Goal: Transaction & Acquisition: Obtain resource

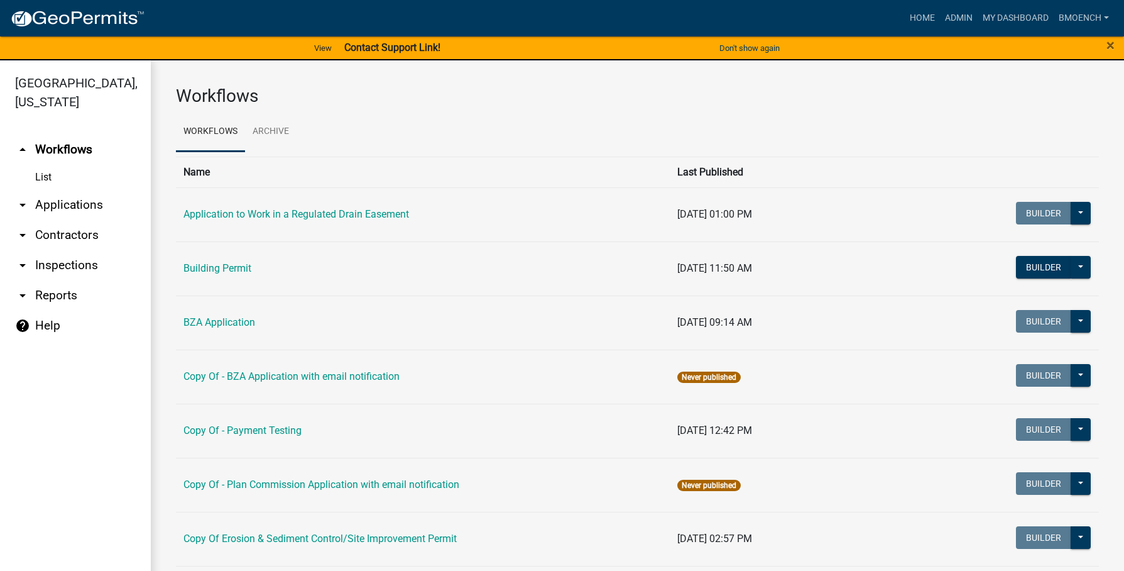
click at [67, 280] on link "arrow_drop_down Reports" at bounding box center [75, 295] width 151 height 30
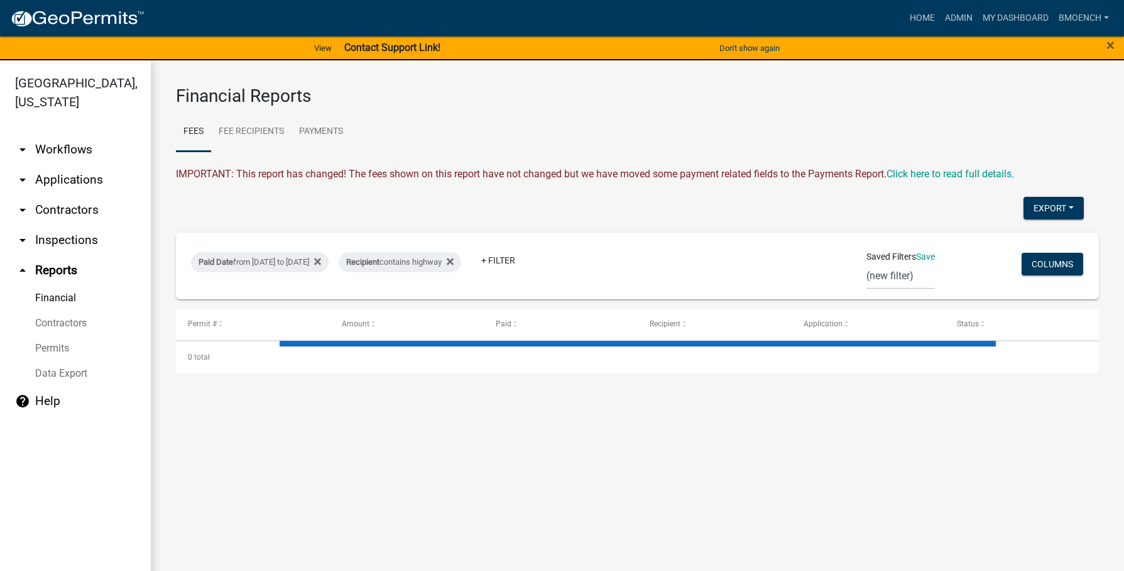
click at [61, 285] on link "Financial" at bounding box center [75, 297] width 151 height 25
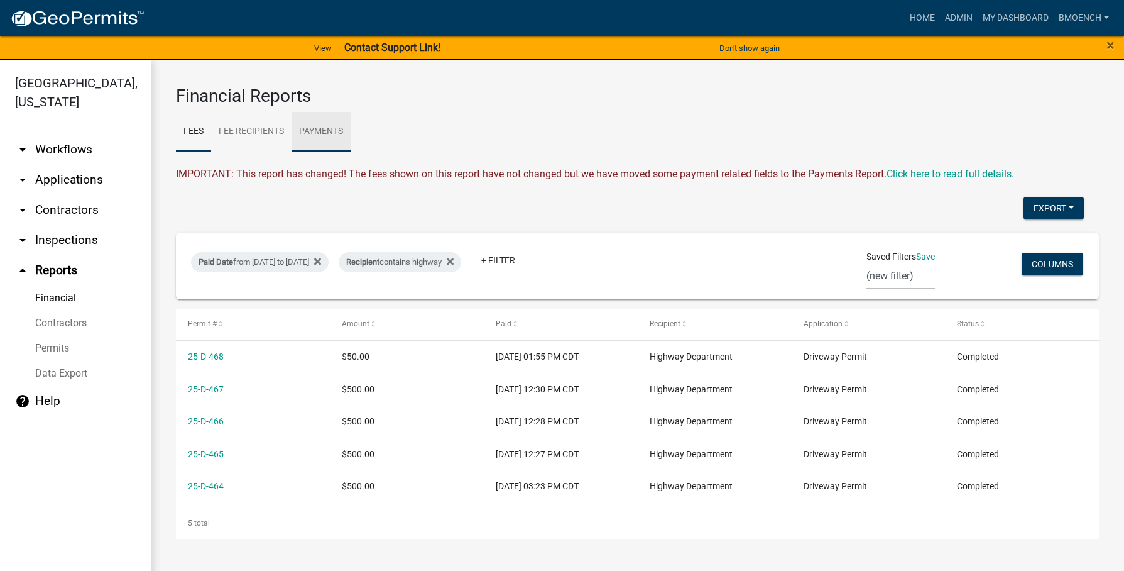
click at [316, 132] on link "Payments" at bounding box center [321, 132] width 59 height 40
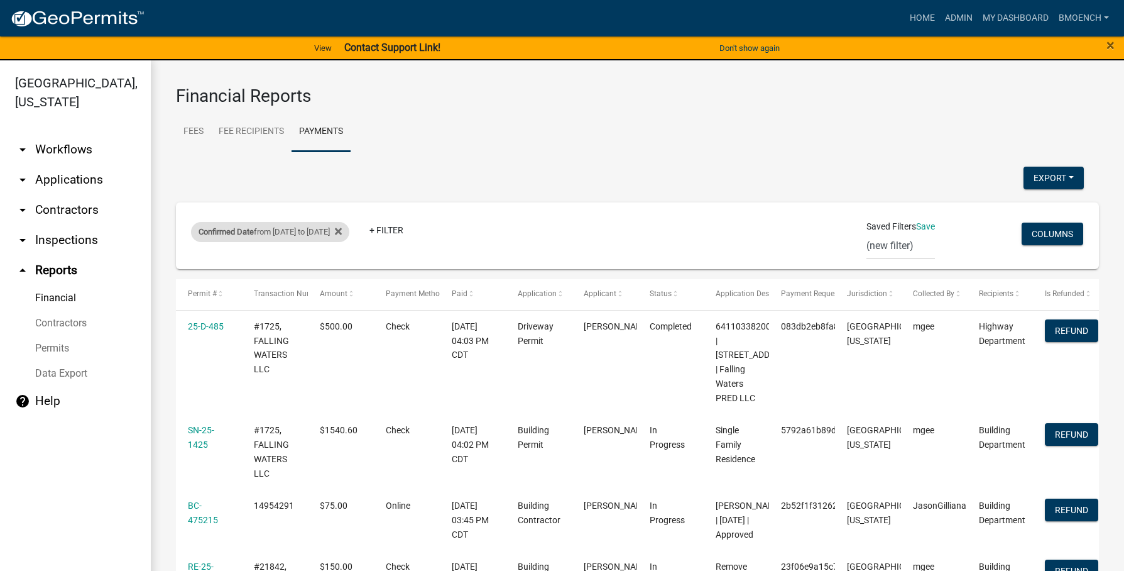
click at [298, 234] on div "Confirmed Date from [DATE] to [DATE]" at bounding box center [270, 232] width 158 height 20
select select "custom"
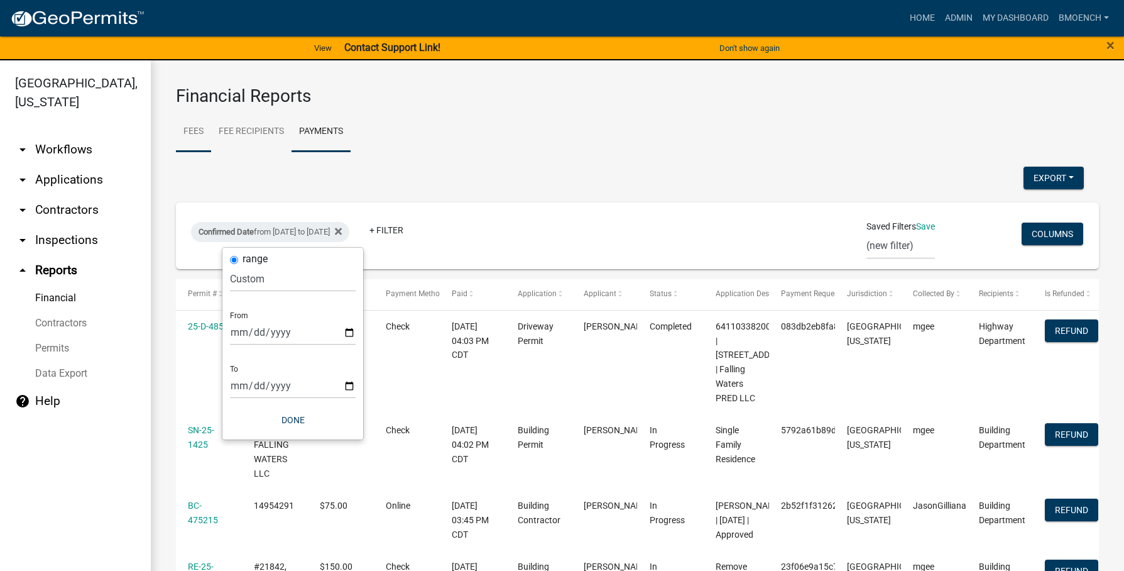
click at [198, 129] on link "Fees" at bounding box center [193, 132] width 35 height 40
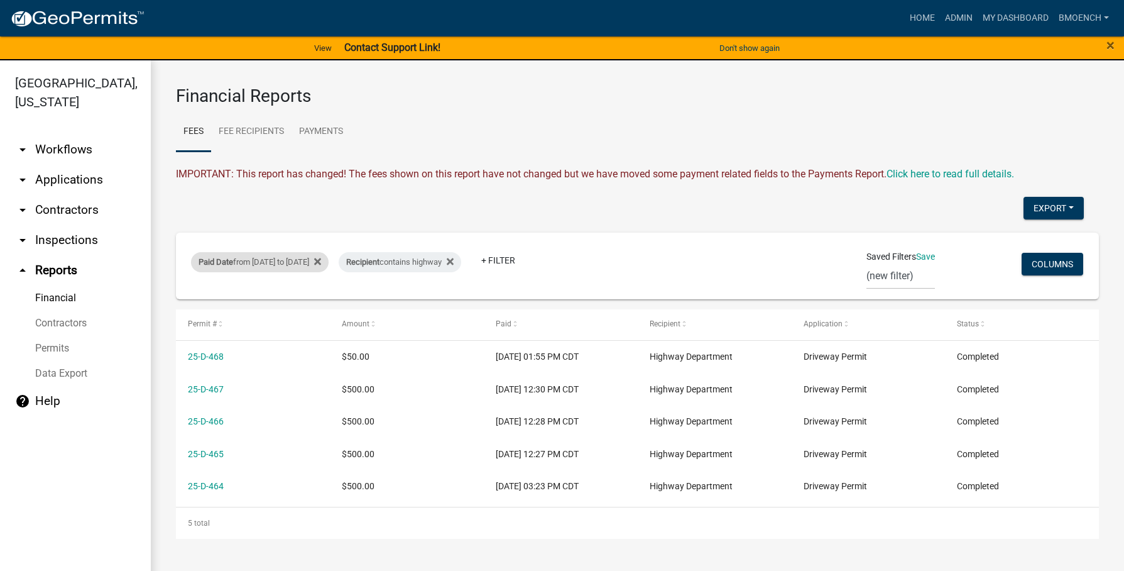
click at [277, 260] on div "Paid Date from [DATE] to [DATE]" at bounding box center [260, 262] width 138 height 20
select select "custom"
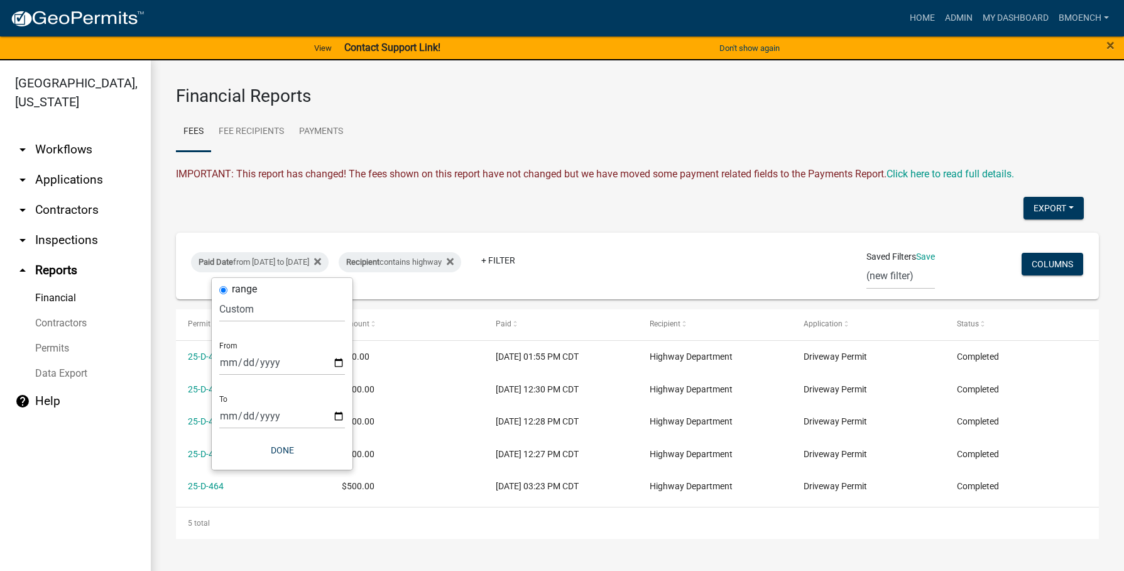
click at [217, 364] on div "range [DATE] [DATE] Current Week Previous Week Current Month Last Month Current…" at bounding box center [282, 374] width 141 height 192
click at [223, 361] on input "[DATE]" at bounding box center [282, 362] width 126 height 26
type input "[DATE]"
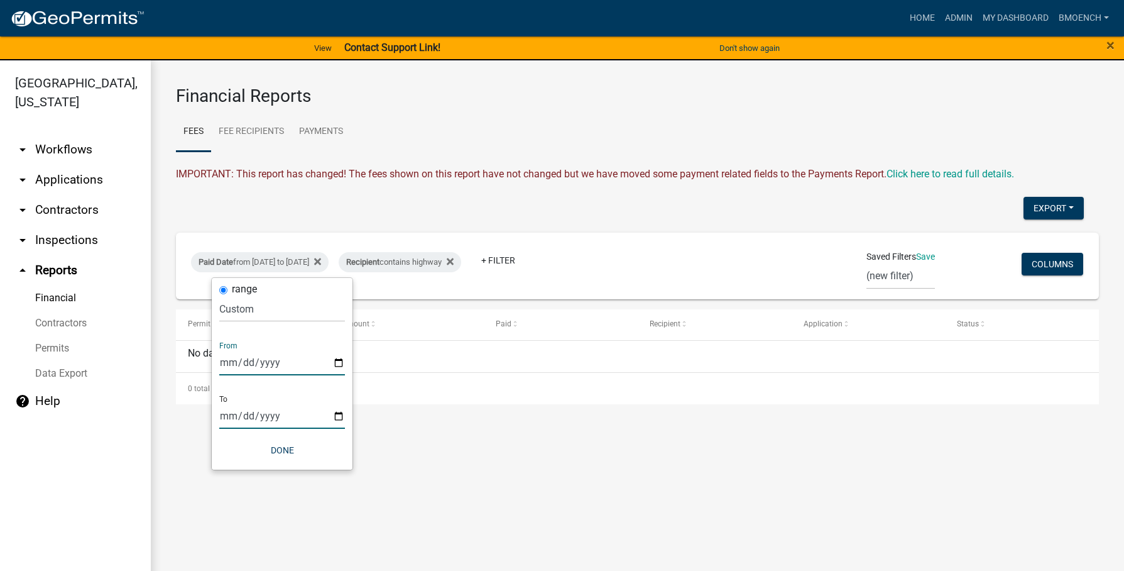
click at [221, 415] on input "[DATE]" at bounding box center [282, 416] width 126 height 26
type input "[DATE]"
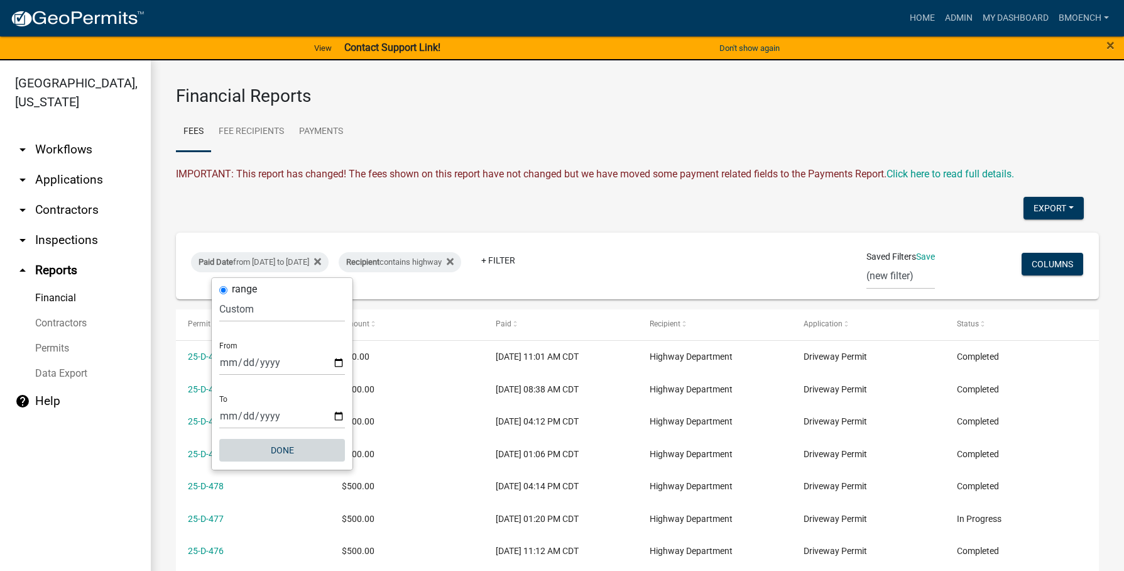
click at [280, 450] on button "Done" at bounding box center [282, 450] width 126 height 23
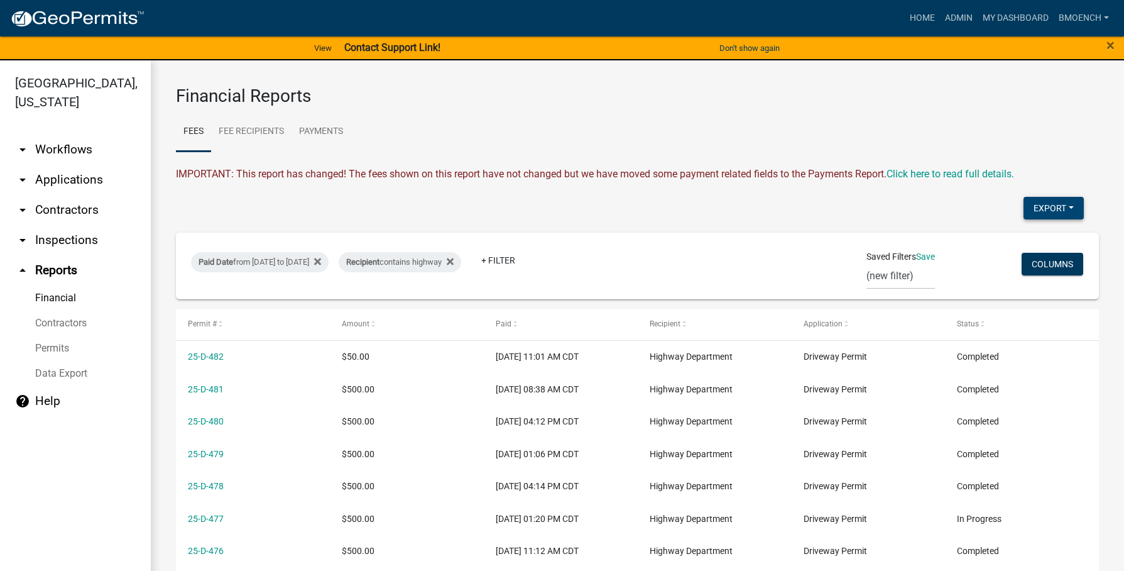
click at [1036, 204] on button "Export" at bounding box center [1054, 208] width 60 height 23
click at [997, 244] on button "Excel Format (.xlsx)" at bounding box center [1024, 241] width 117 height 30
click at [461, 263] on div "Recipient contains highway" at bounding box center [400, 262] width 123 height 20
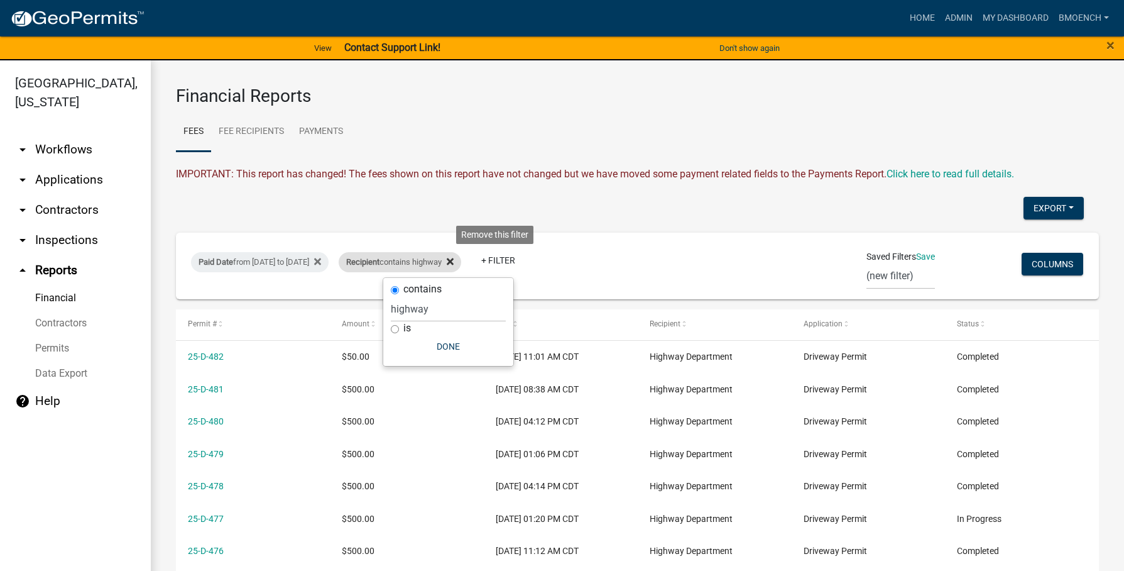
click at [454, 259] on icon at bounding box center [450, 261] width 7 height 7
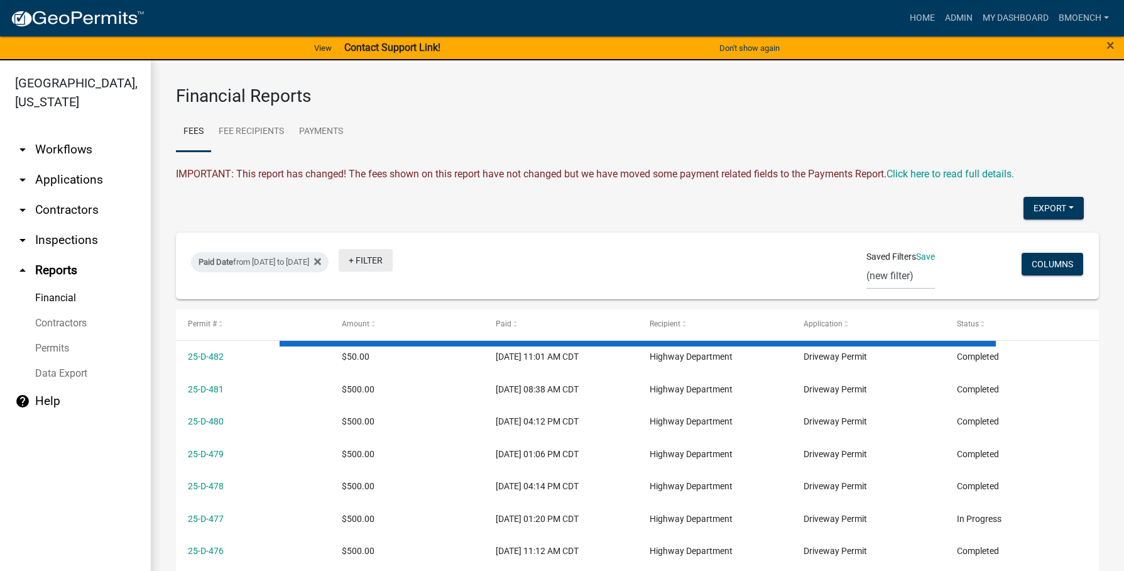
click at [393, 260] on link "+ Filter" at bounding box center [366, 260] width 54 height 23
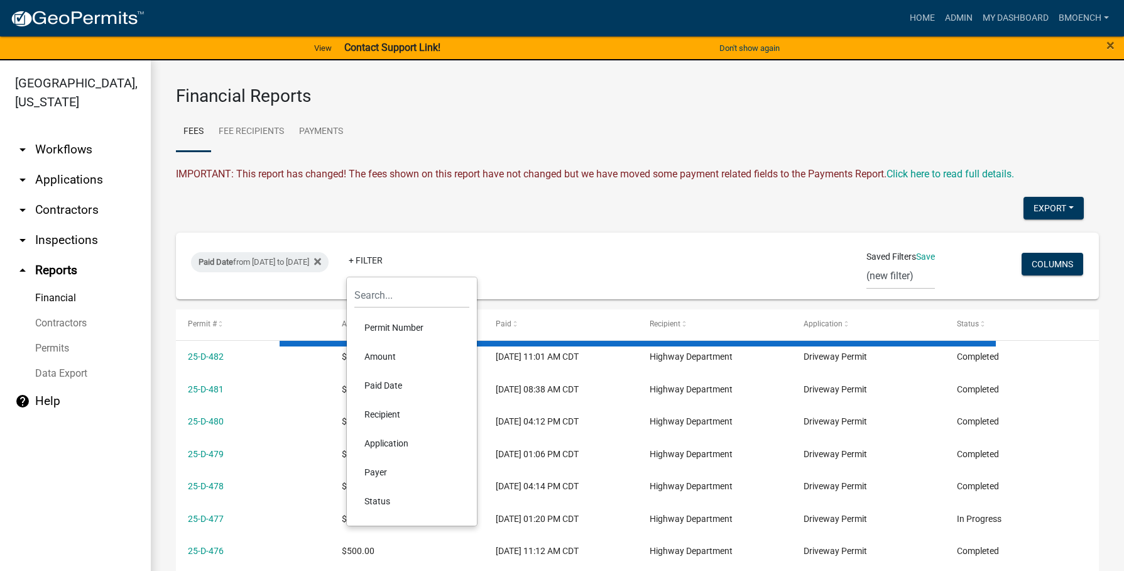
click at [399, 443] on li "Application" at bounding box center [411, 443] width 115 height 29
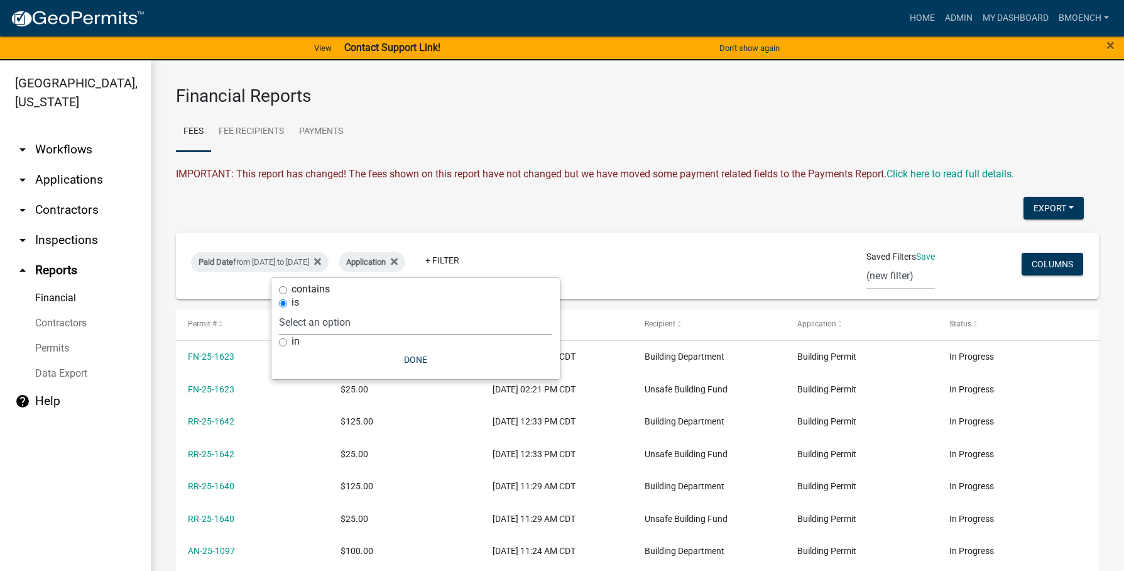
click at [338, 318] on select "Select an option Application to Work in a Regulated Drain Easement Building Con…" at bounding box center [415, 322] width 273 height 26
select select "0b267041-14f8-48e7-8c8f-edd938f378b0"
click at [335, 309] on select "Select an option Application to Work in a Regulated Drain Easement Building Con…" at bounding box center [415, 322] width 273 height 26
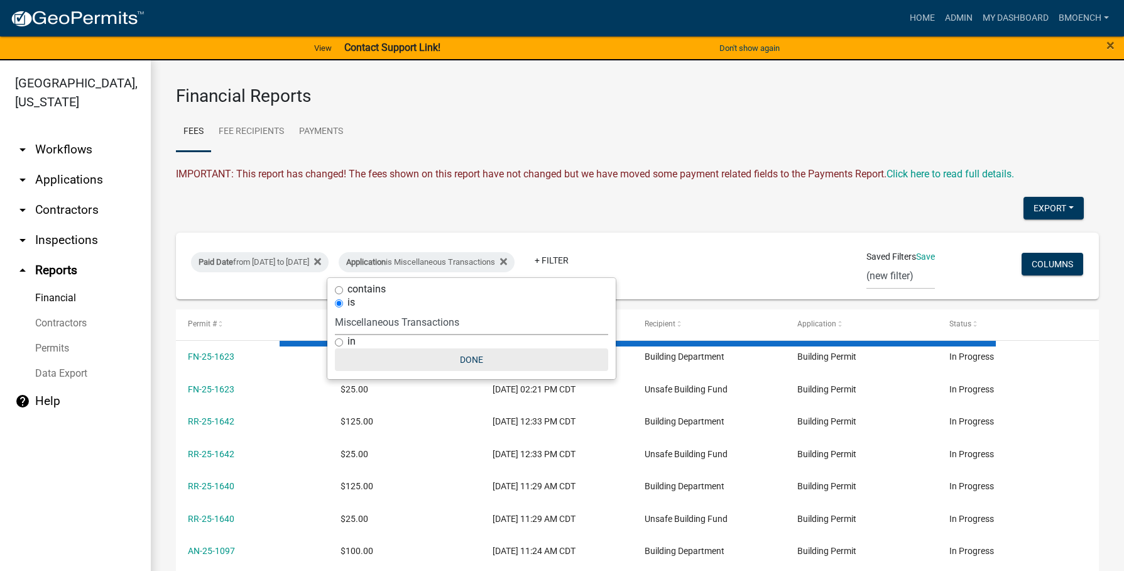
click at [468, 362] on button "Done" at bounding box center [471, 359] width 273 height 23
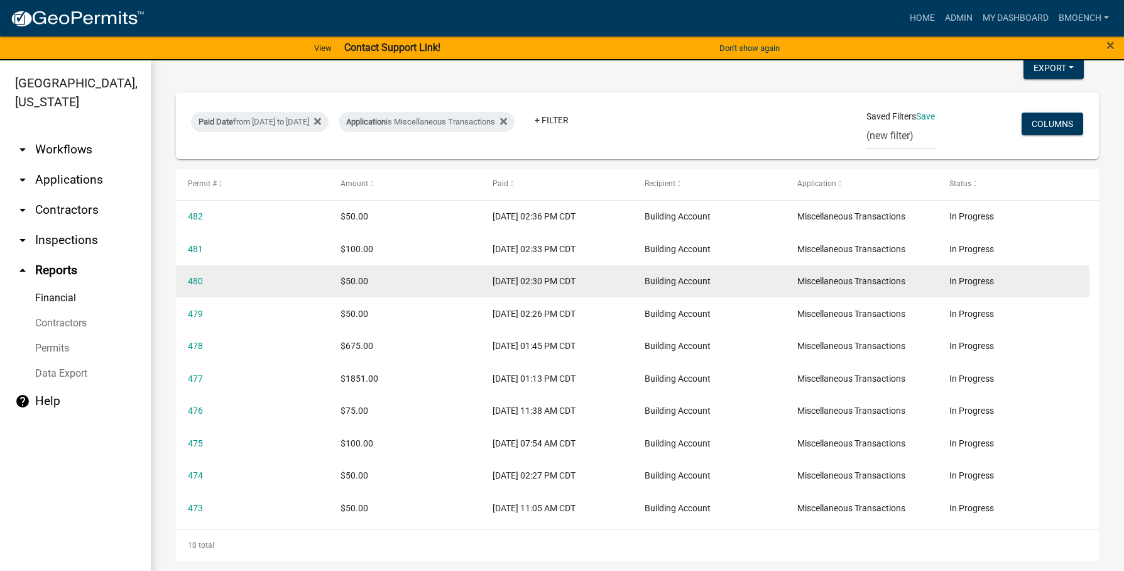
scroll to position [140, 0]
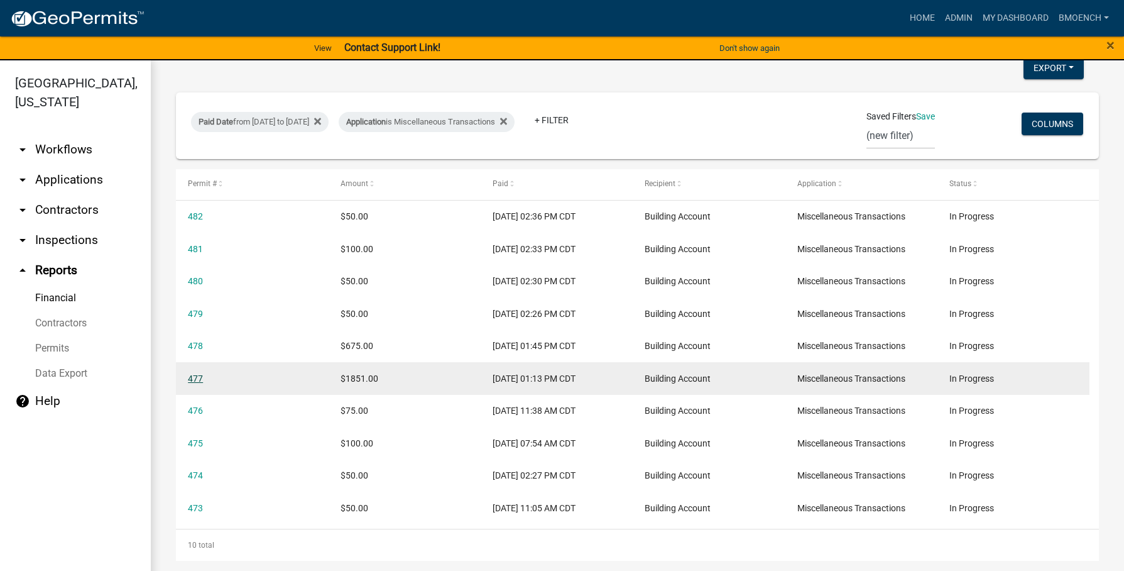
click at [195, 375] on link "477" at bounding box center [195, 378] width 15 height 10
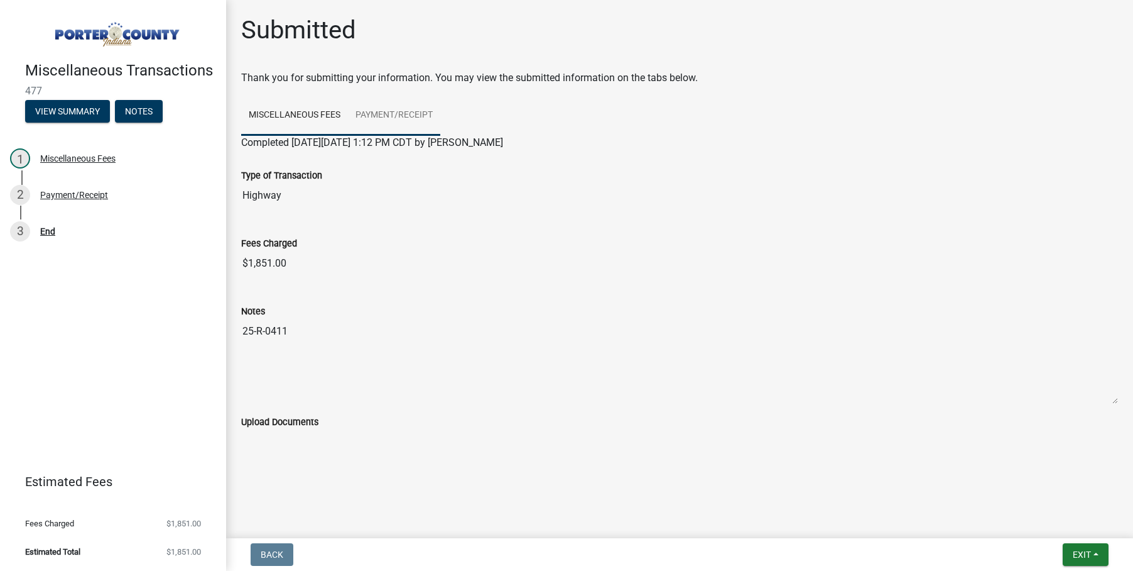
click at [392, 116] on link "Payment/Receipt" at bounding box center [394, 116] width 92 height 40
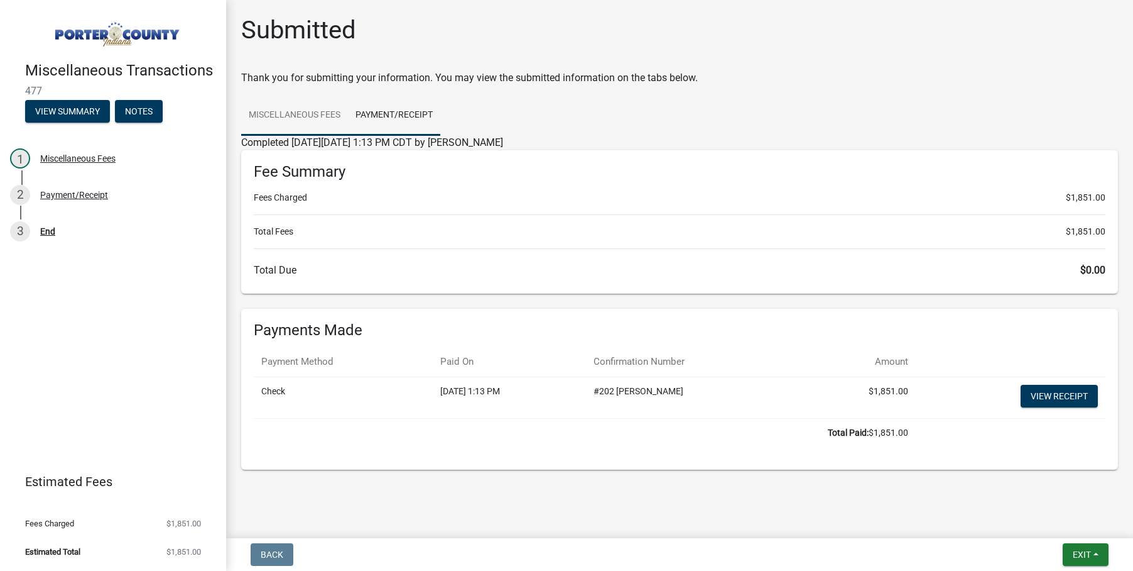
click at [290, 115] on link "Miscellaneous Fees" at bounding box center [294, 116] width 107 height 40
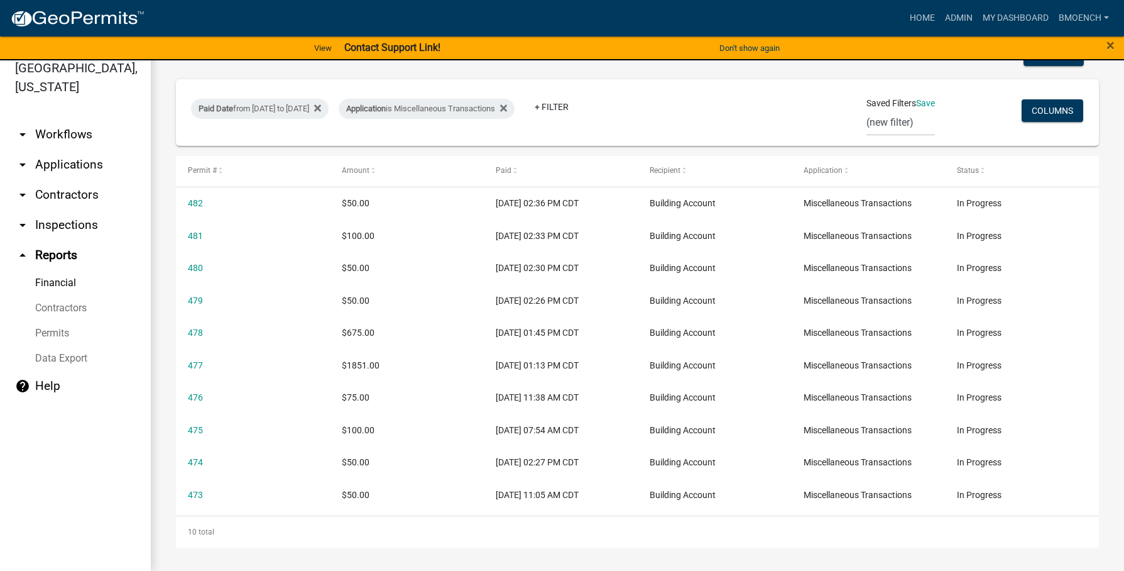
scroll to position [140, 0]
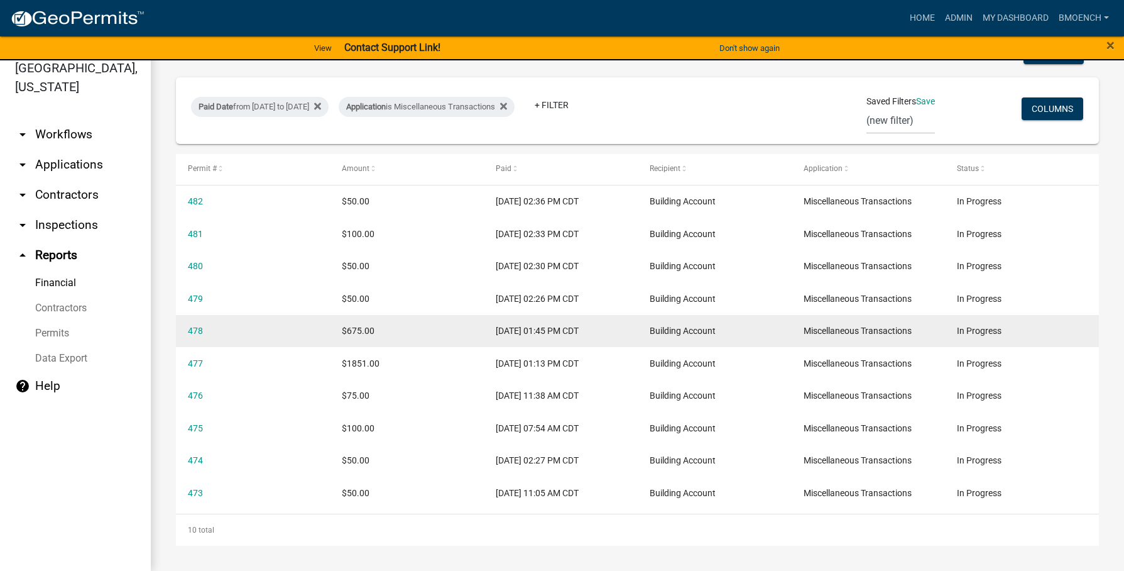
click at [183, 328] on datatable-body-cell "478" at bounding box center [253, 331] width 154 height 33
click at [192, 329] on link "478" at bounding box center [195, 330] width 15 height 10
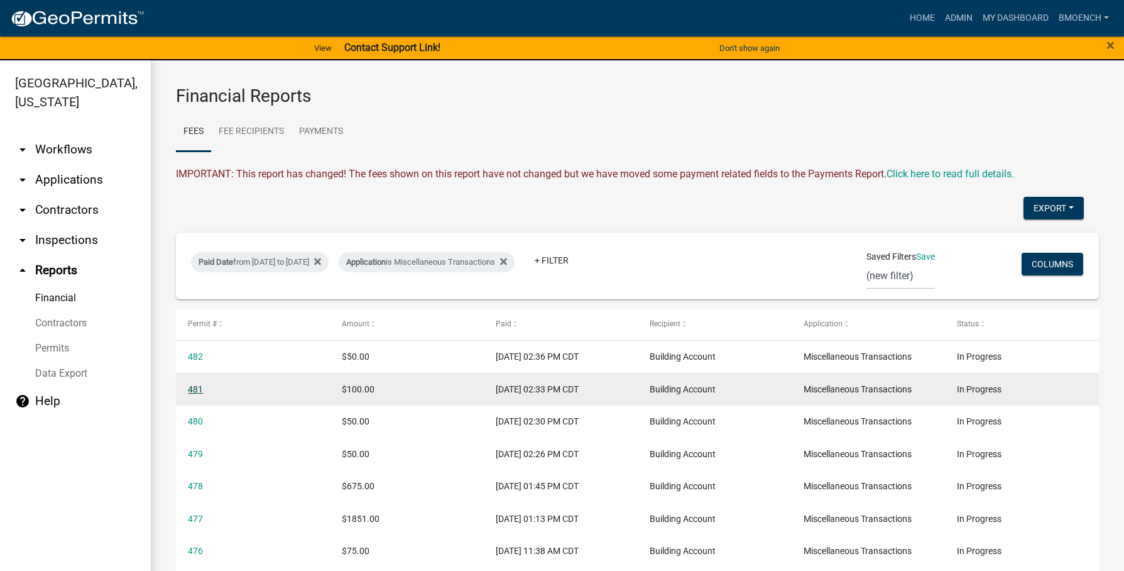
click at [196, 391] on link "481" at bounding box center [195, 389] width 15 height 10
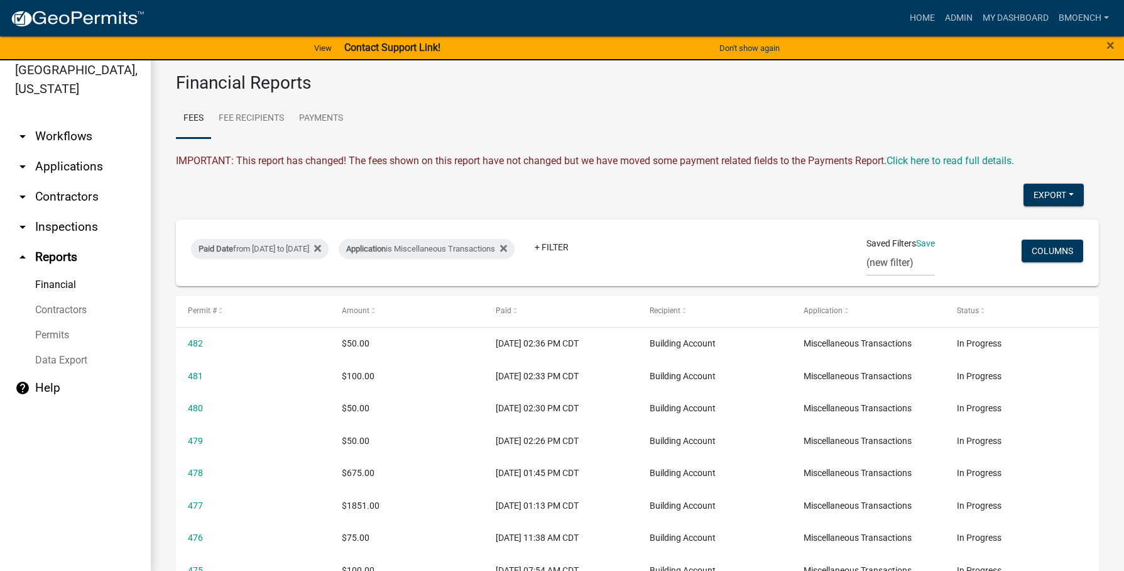
scroll to position [15, 0]
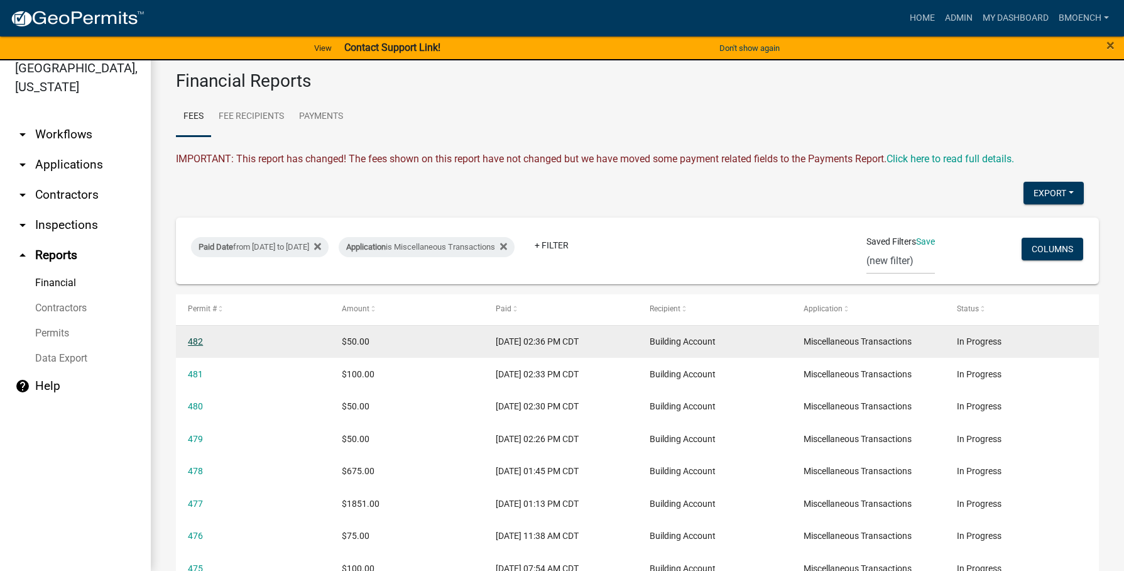
click at [194, 338] on link "482" at bounding box center [195, 341] width 15 height 10
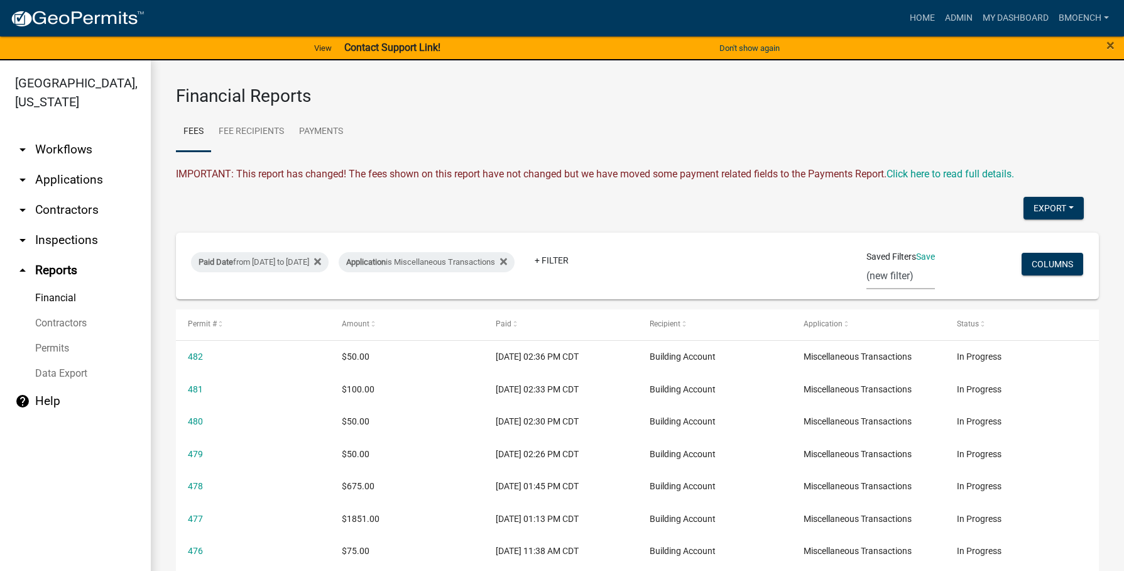
click at [877, 273] on select "(new filter)" at bounding box center [900, 276] width 68 height 26
click at [1049, 262] on button "Columns" at bounding box center [1053, 264] width 62 height 23
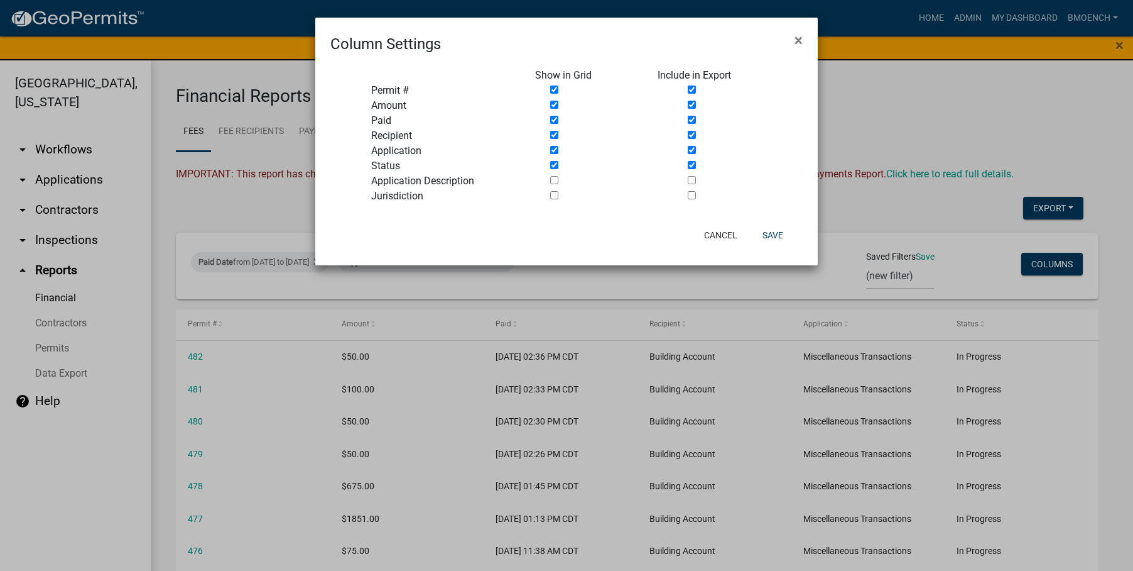
click at [553, 179] on input "checkbox" at bounding box center [554, 180] width 8 height 8
checkbox input "true"
click at [694, 180] on input "checkbox" at bounding box center [692, 180] width 8 height 8
checkbox input "true"
click at [774, 233] on button "Save" at bounding box center [773, 235] width 41 height 23
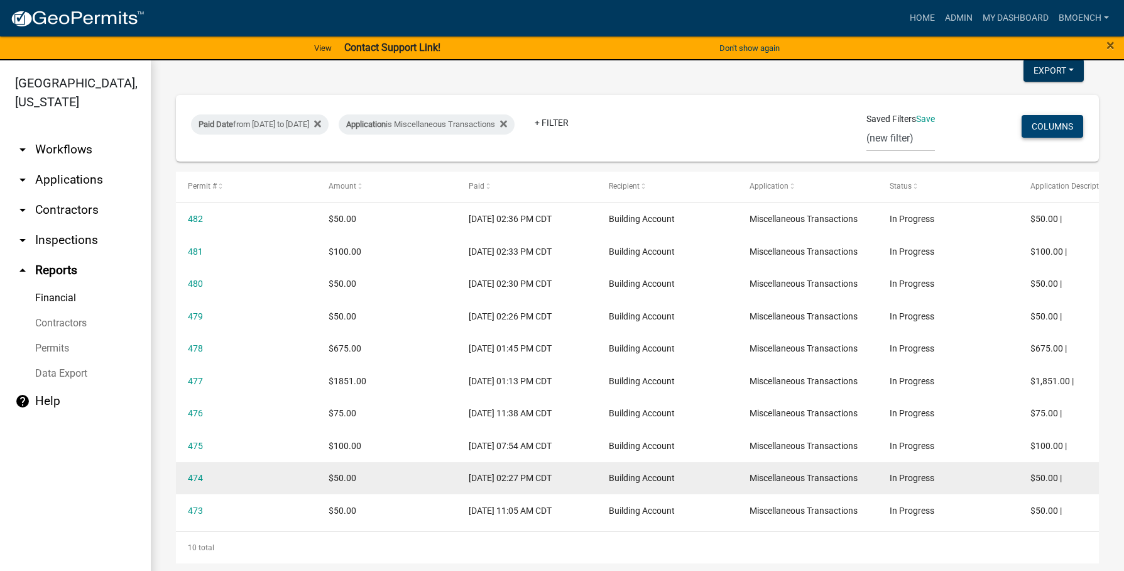
scroll to position [140, 0]
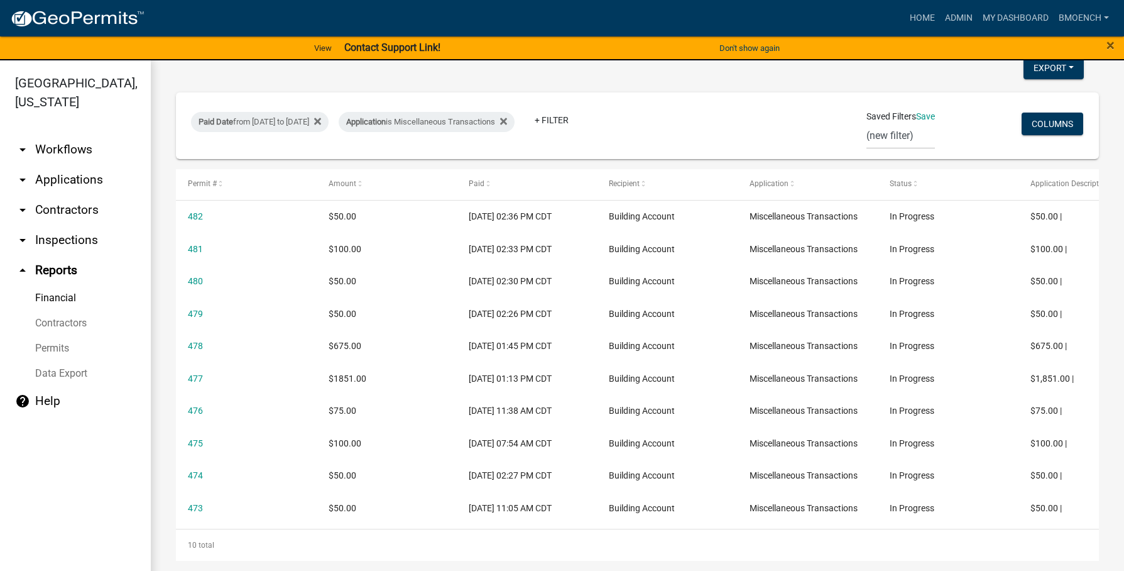
drag, startPoint x: 505, startPoint y: 568, endPoint x: 961, endPoint y: 569, distance: 456.8
click at [950, 568] on div "Financial Reports Fees Fee Recipients Payments IMPORTANT: This report has chang…" at bounding box center [637, 252] width 973 height 665
drag, startPoint x: 920, startPoint y: 562, endPoint x: 1059, endPoint y: 564, distance: 139.5
click at [1057, 564] on div "Financial Reports Fees Fee Recipients Payments IMPORTANT: This report has chang…" at bounding box center [637, 252] width 973 height 665
click at [1037, 123] on button "Columns" at bounding box center [1053, 123] width 62 height 23
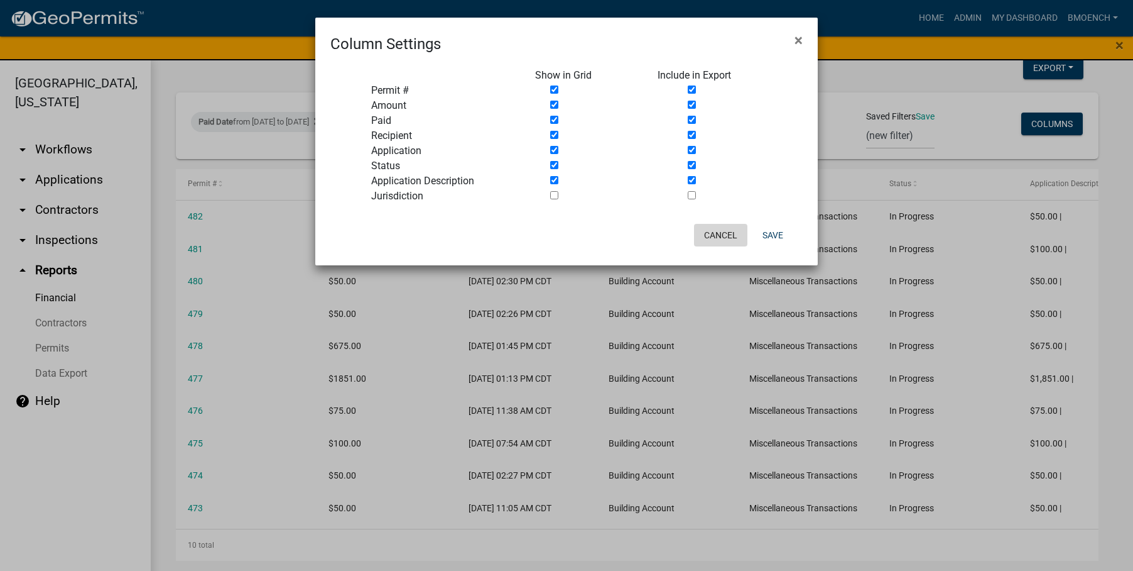
click at [711, 233] on button "Cancel" at bounding box center [720, 235] width 53 height 23
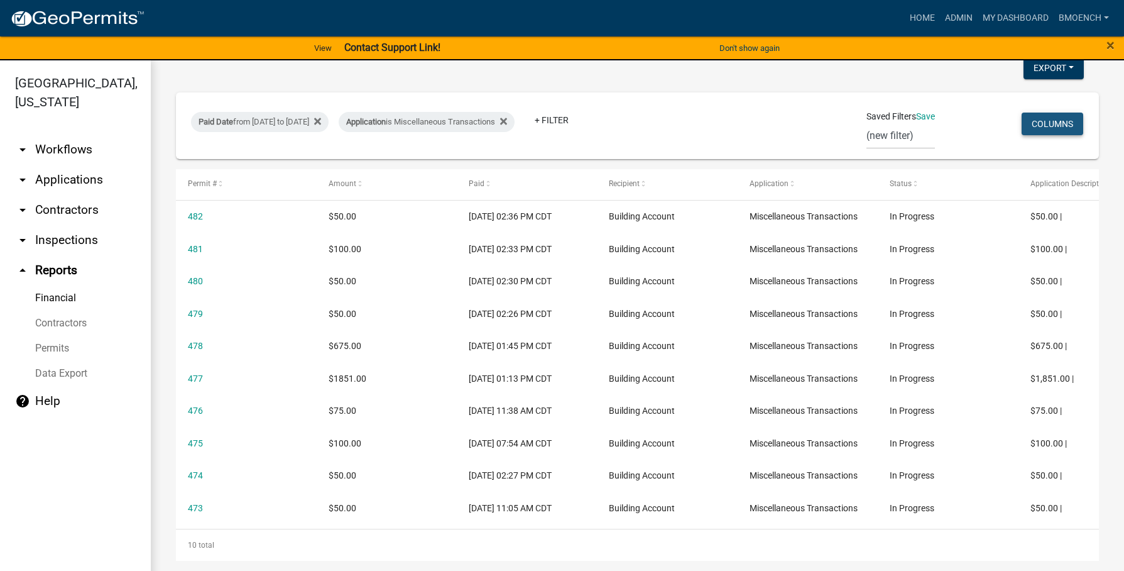
click at [1022, 128] on button "Columns" at bounding box center [1053, 123] width 62 height 23
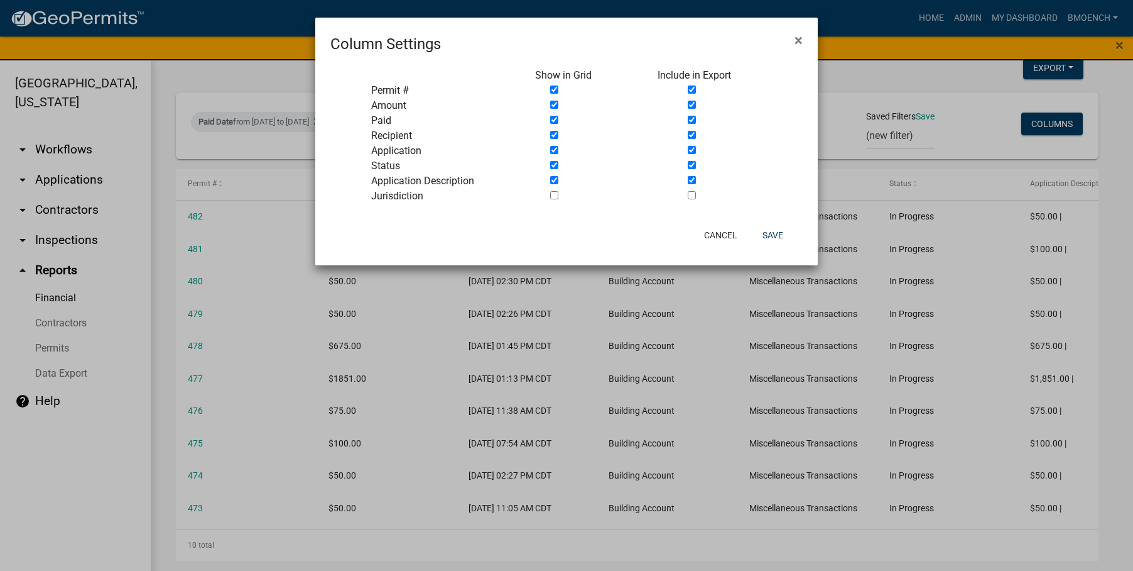
click at [551, 182] on input "checkbox" at bounding box center [554, 180] width 8 height 8
checkbox input "false"
click at [691, 181] on input "checkbox" at bounding box center [692, 180] width 8 height 8
checkbox input "false"
click at [770, 233] on button "Save" at bounding box center [773, 235] width 41 height 23
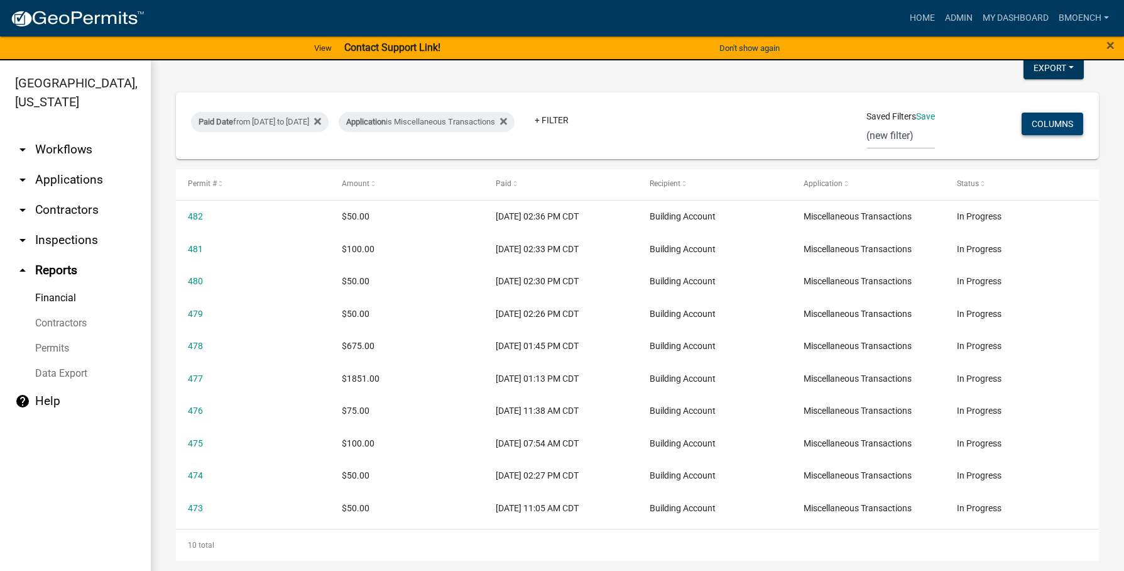
click at [1032, 127] on button "Columns" at bounding box center [1053, 123] width 62 height 23
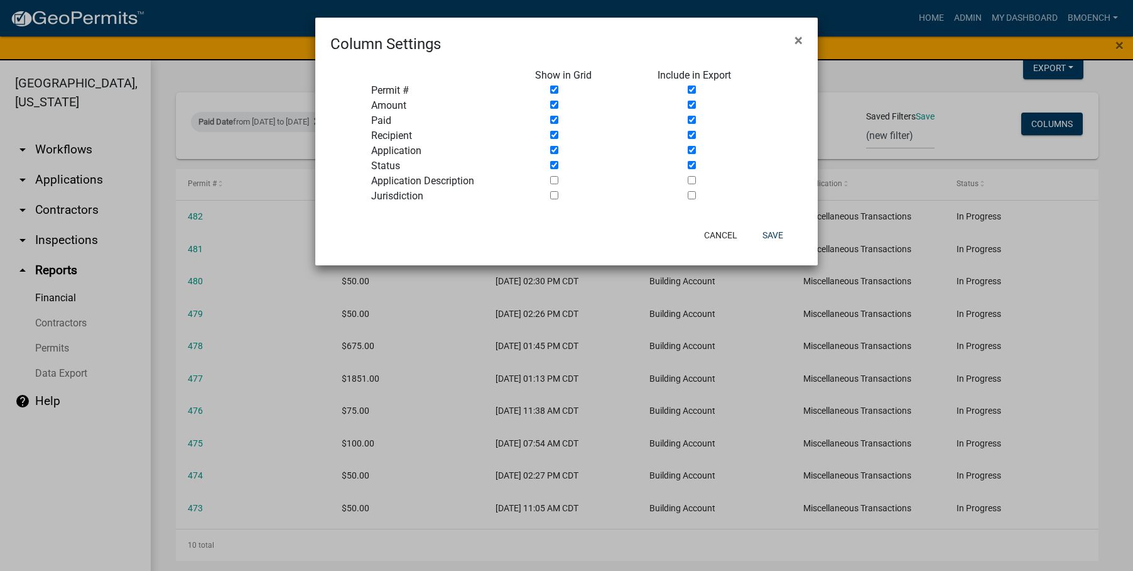
drag, startPoint x: 555, startPoint y: 180, endPoint x: 660, endPoint y: 180, distance: 104.9
click at [555, 180] on input "checkbox" at bounding box center [554, 180] width 8 height 8
checkbox input "true"
click at [693, 179] on input "checkbox" at bounding box center [692, 180] width 8 height 8
checkbox input "true"
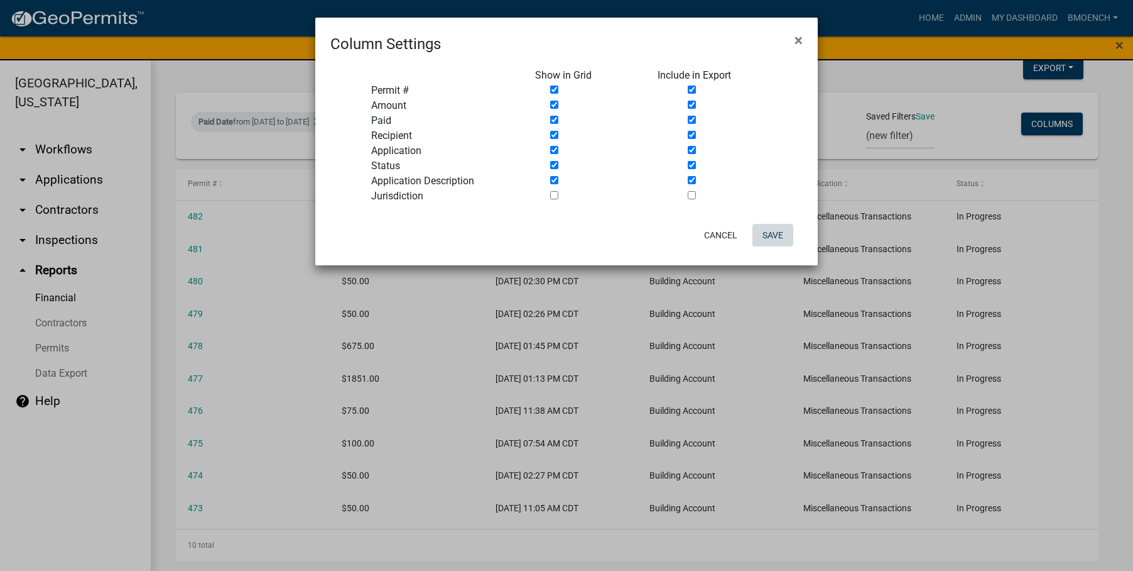
click at [776, 230] on button "Save" at bounding box center [773, 235] width 41 height 23
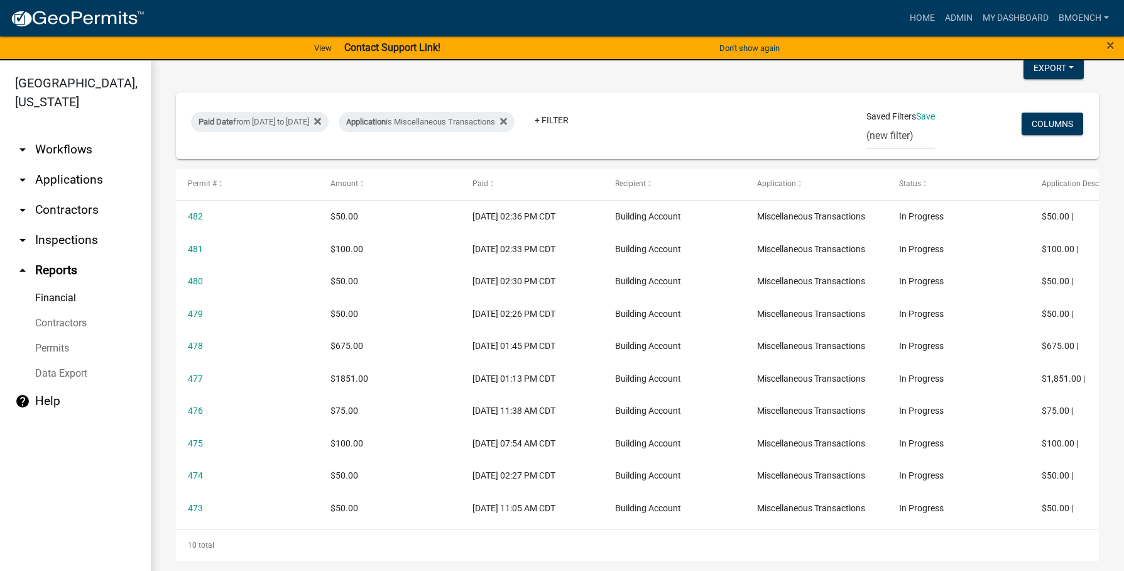
drag, startPoint x: 680, startPoint y: 565, endPoint x: 1019, endPoint y: 557, distance: 339.4
click at [993, 565] on div "Financial Reports Fees Fee Recipients Payments IMPORTANT: This report has chang…" at bounding box center [637, 252] width 973 height 665
click at [1031, 75] on button "Export" at bounding box center [1054, 68] width 60 height 23
click at [999, 101] on button "Excel Format (.xlsx)" at bounding box center [1024, 100] width 117 height 30
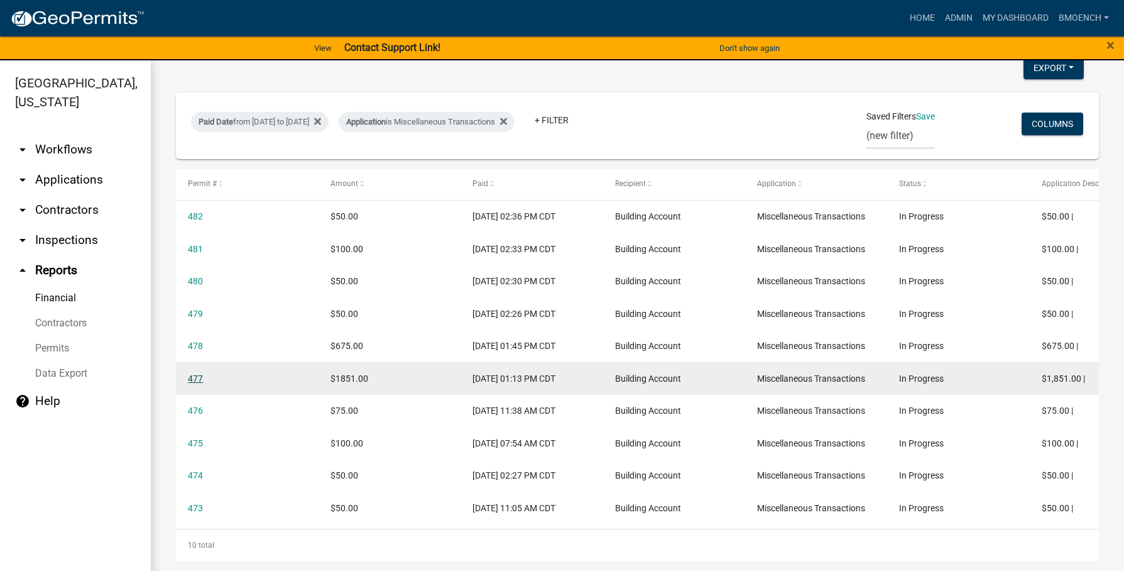
click at [197, 375] on link "477" at bounding box center [195, 378] width 15 height 10
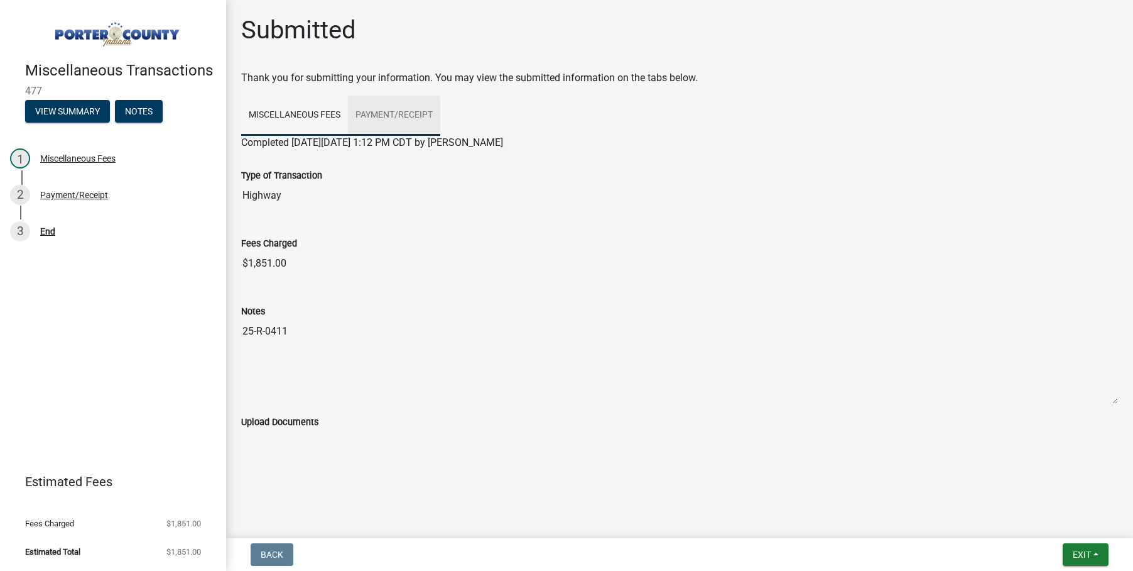
click at [395, 111] on link "Payment/Receipt" at bounding box center [394, 116] width 92 height 40
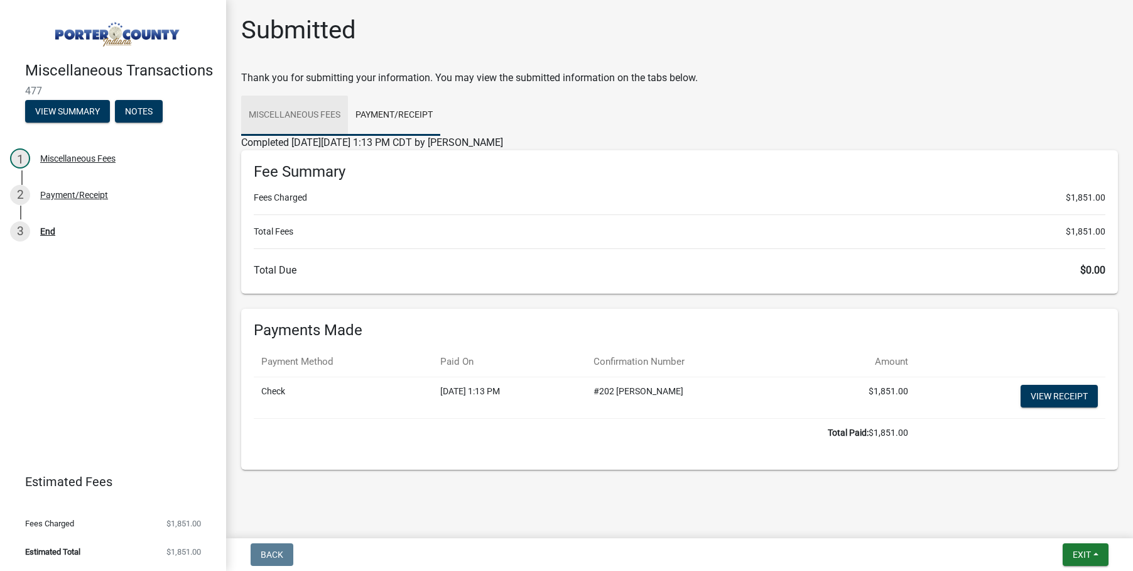
click at [291, 118] on link "Miscellaneous Fees" at bounding box center [294, 116] width 107 height 40
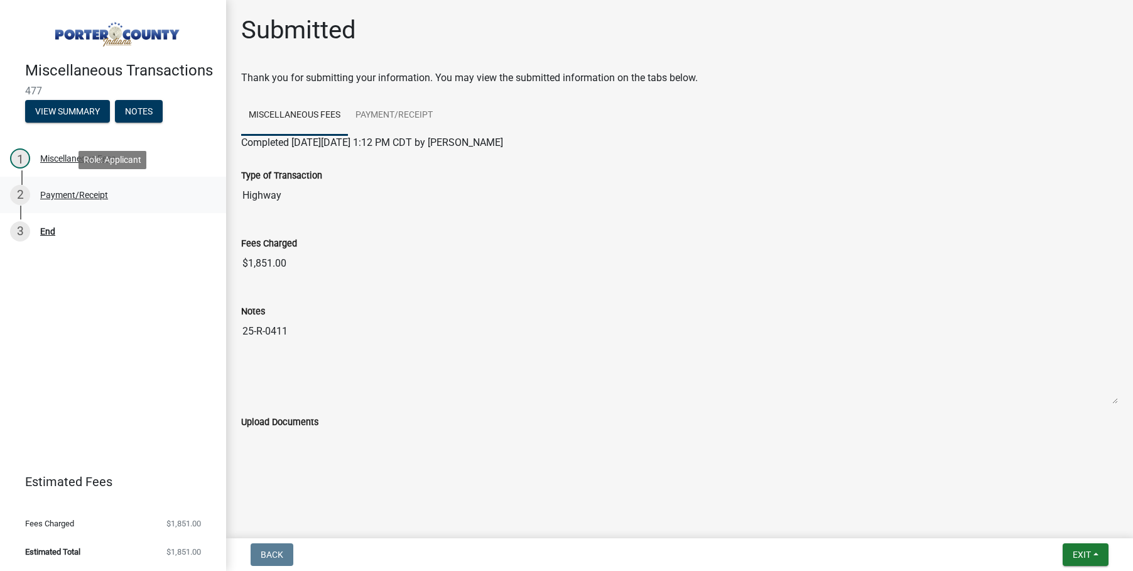
click at [58, 194] on div "Payment/Receipt" at bounding box center [74, 194] width 68 height 9
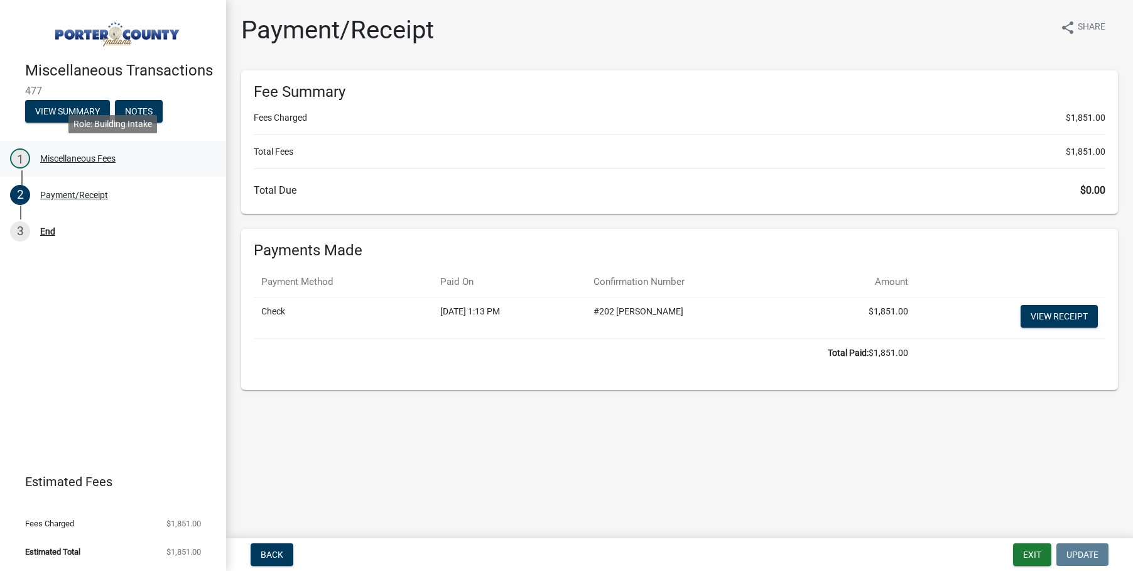
click at [60, 156] on div "Miscellaneous Fees" at bounding box center [77, 158] width 75 height 9
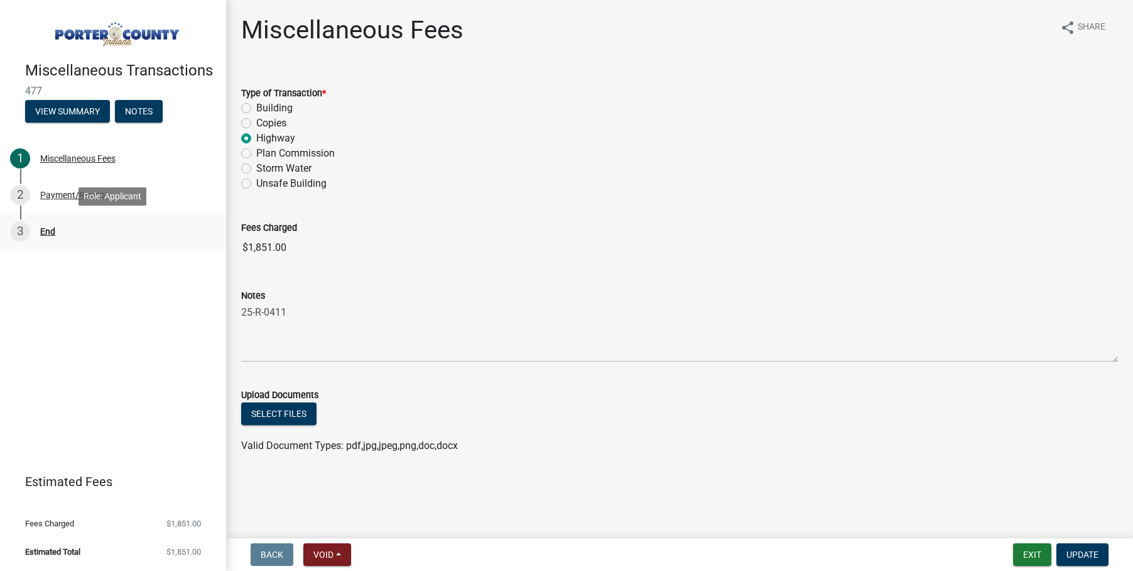
click at [53, 227] on div "End" at bounding box center [47, 231] width 15 height 9
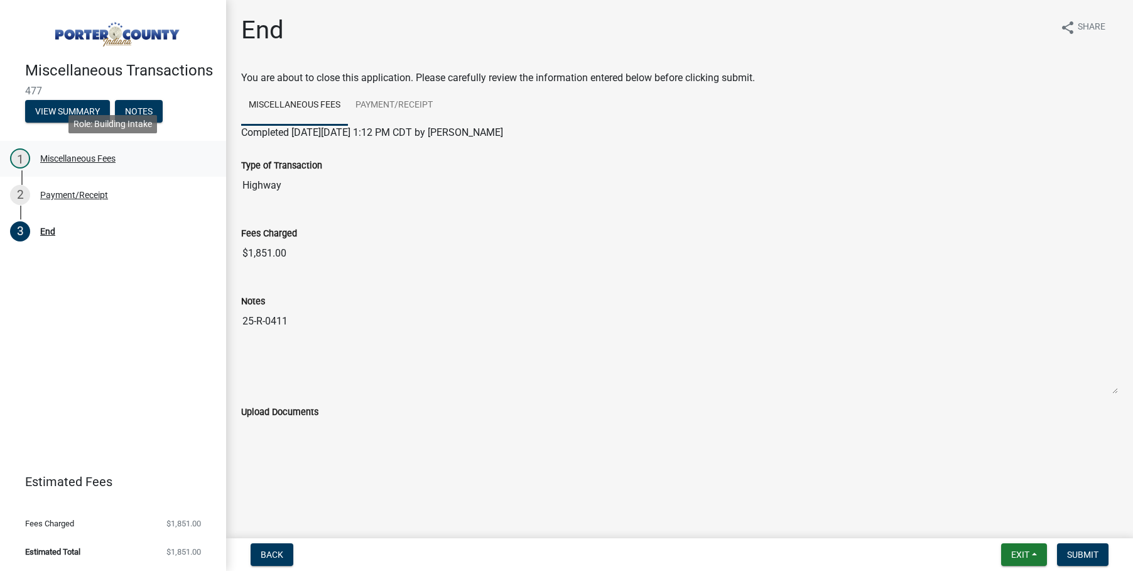
click at [55, 160] on div "Miscellaneous Fees" at bounding box center [77, 158] width 75 height 9
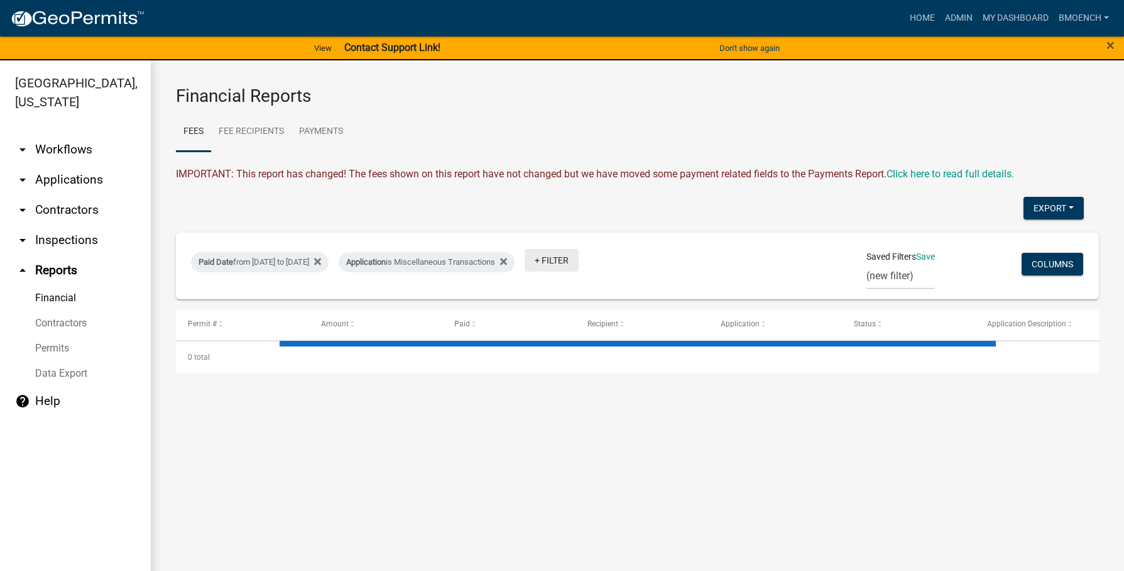
click at [579, 263] on link "+ Filter" at bounding box center [552, 260] width 54 height 23
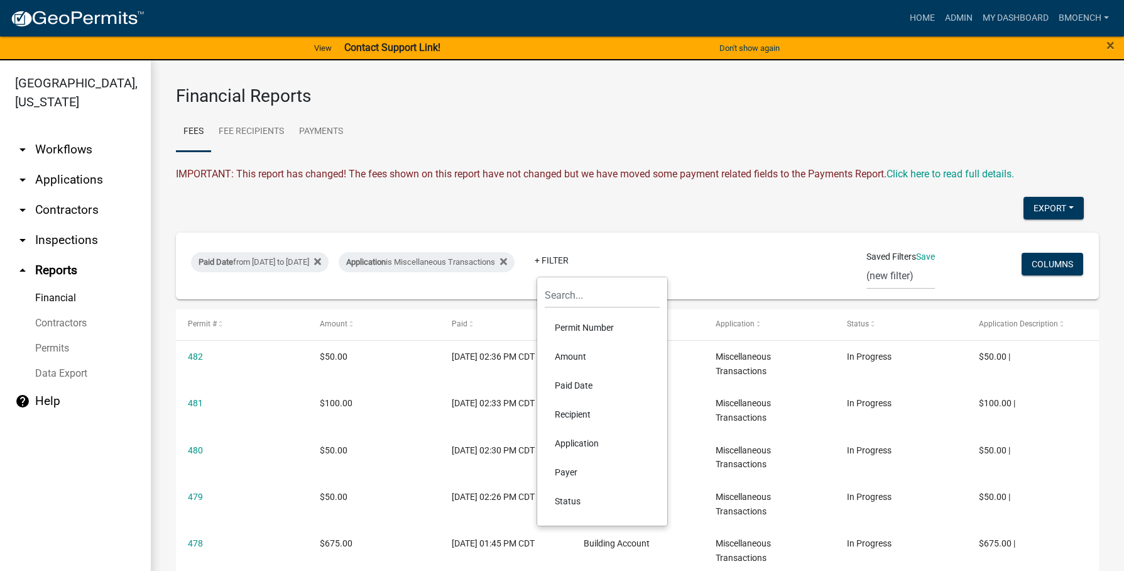
click at [753, 256] on div "Paid Date from [DATE] to [DATE] Application is Miscellaneous Transactions + Fil…" at bounding box center [486, 265] width 608 height 33
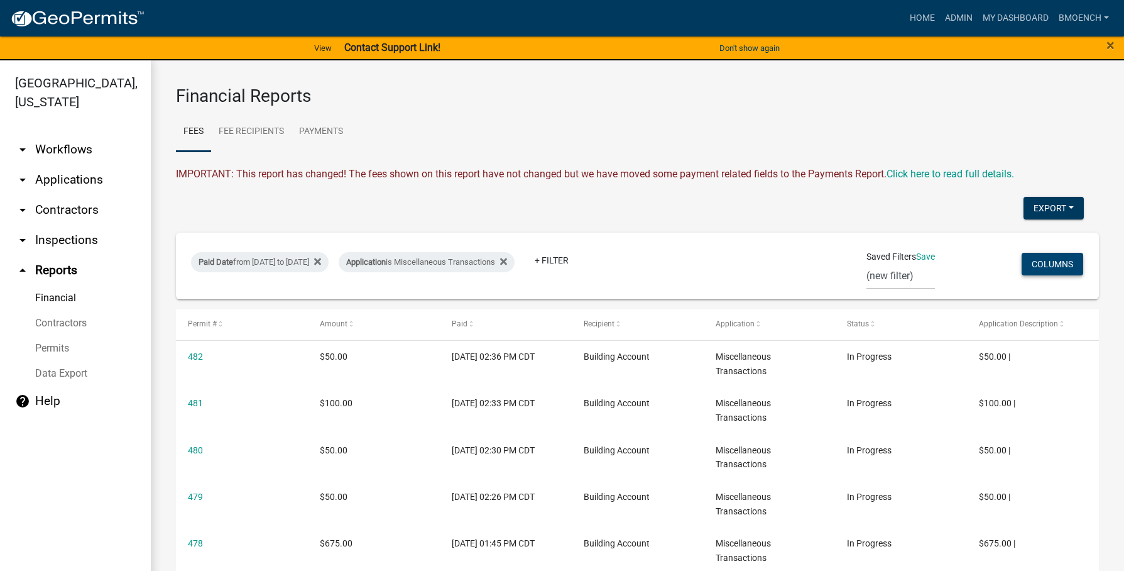
click at [1034, 263] on button "Columns" at bounding box center [1053, 264] width 62 height 23
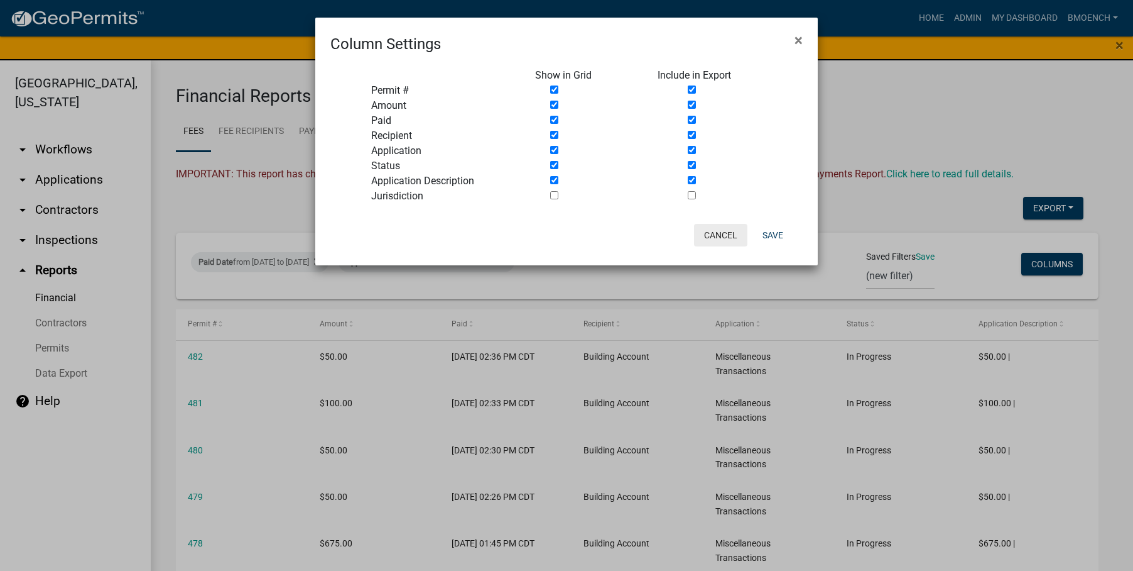
click at [705, 235] on button "Cancel" at bounding box center [720, 235] width 53 height 23
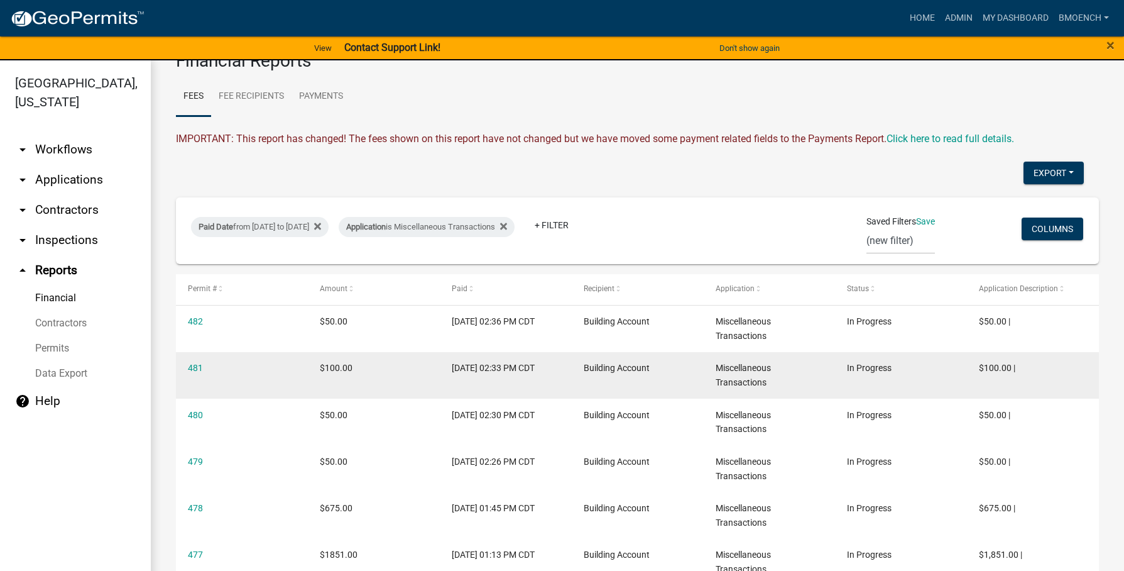
scroll to position [63, 0]
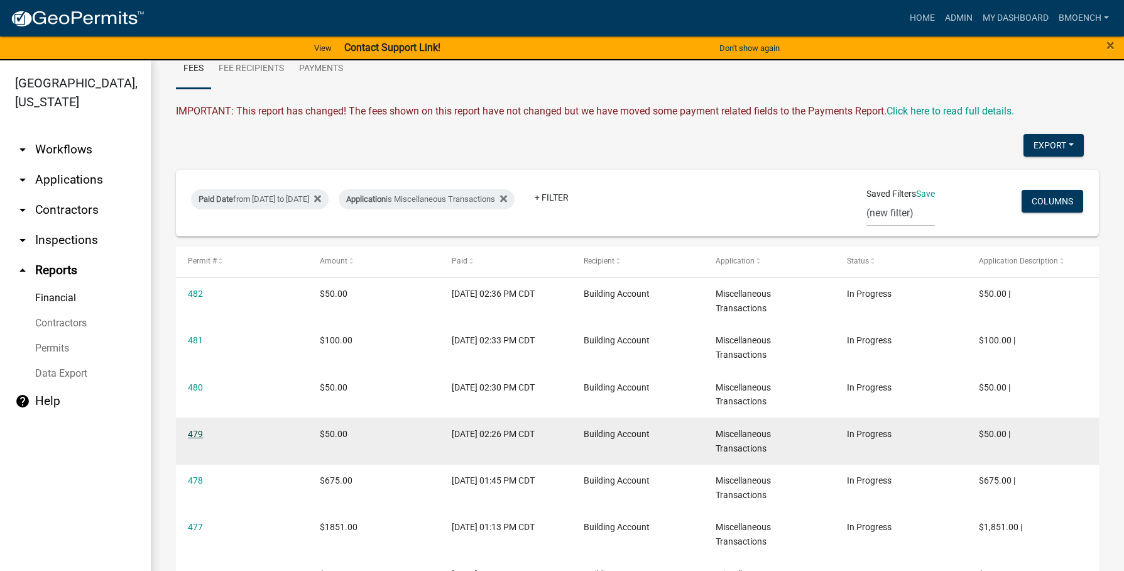
click at [193, 435] on link "479" at bounding box center [195, 434] width 15 height 10
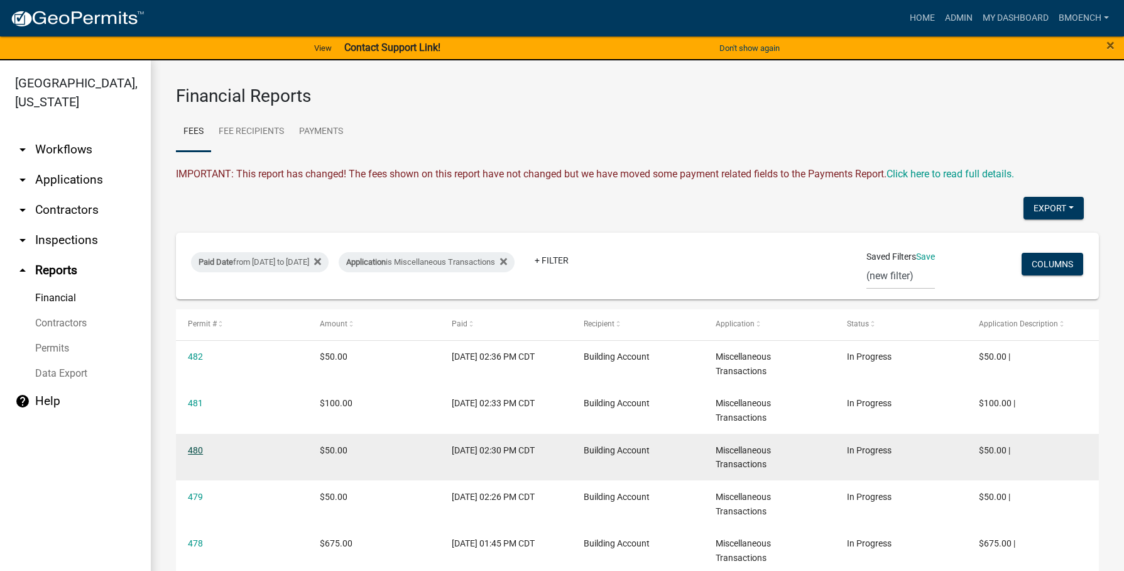
click at [195, 450] on link "480" at bounding box center [195, 450] width 15 height 10
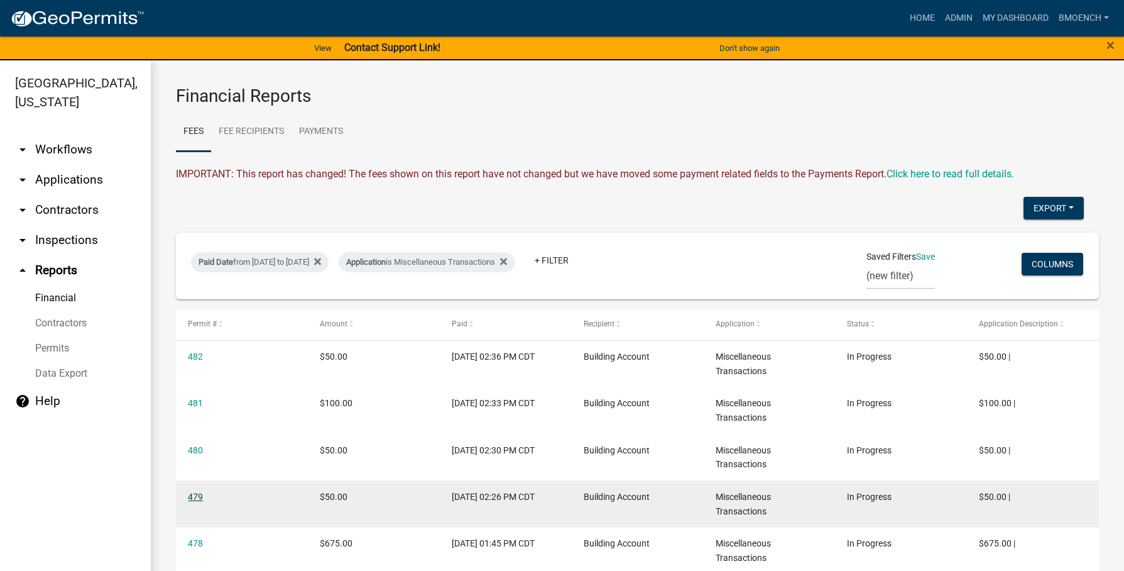
drag, startPoint x: 199, startPoint y: 497, endPoint x: 192, endPoint y: 494, distance: 7.6
click at [199, 497] on link "479" at bounding box center [195, 496] width 15 height 10
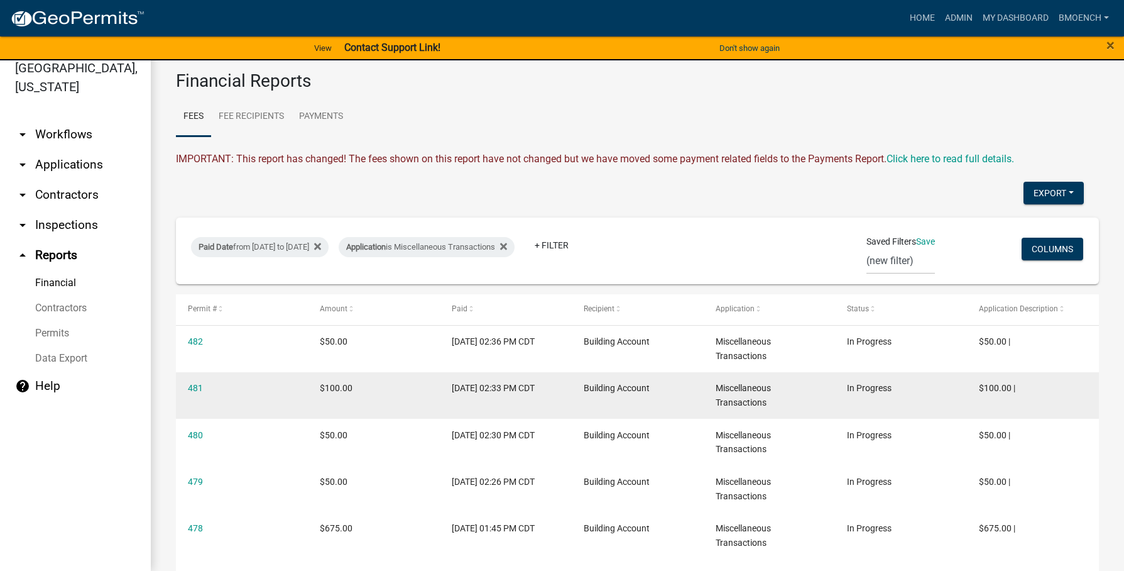
scroll to position [63, 0]
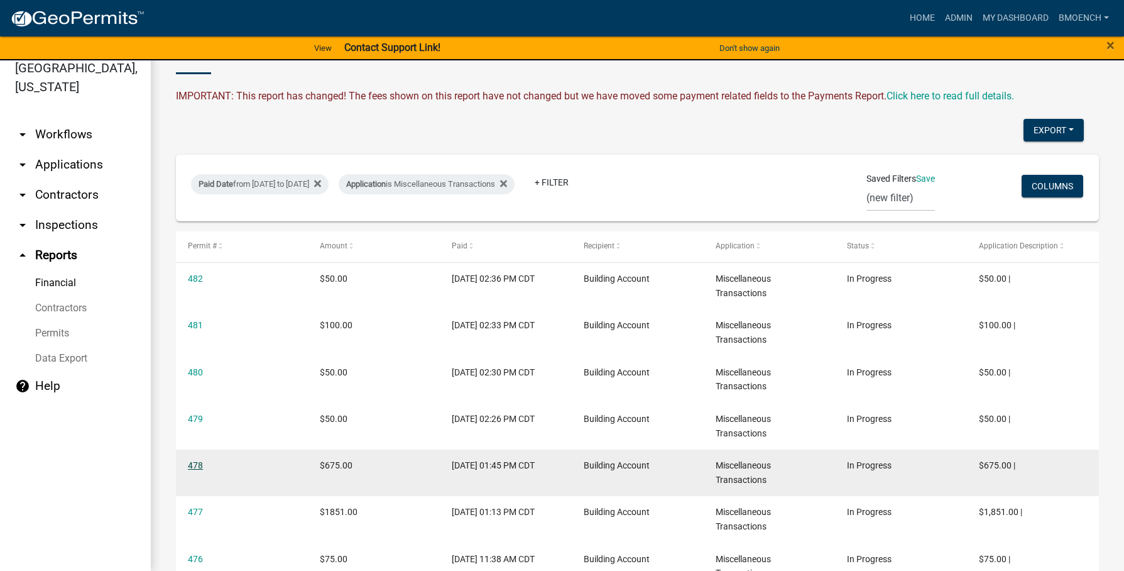
click at [193, 461] on link "478" at bounding box center [195, 465] width 15 height 10
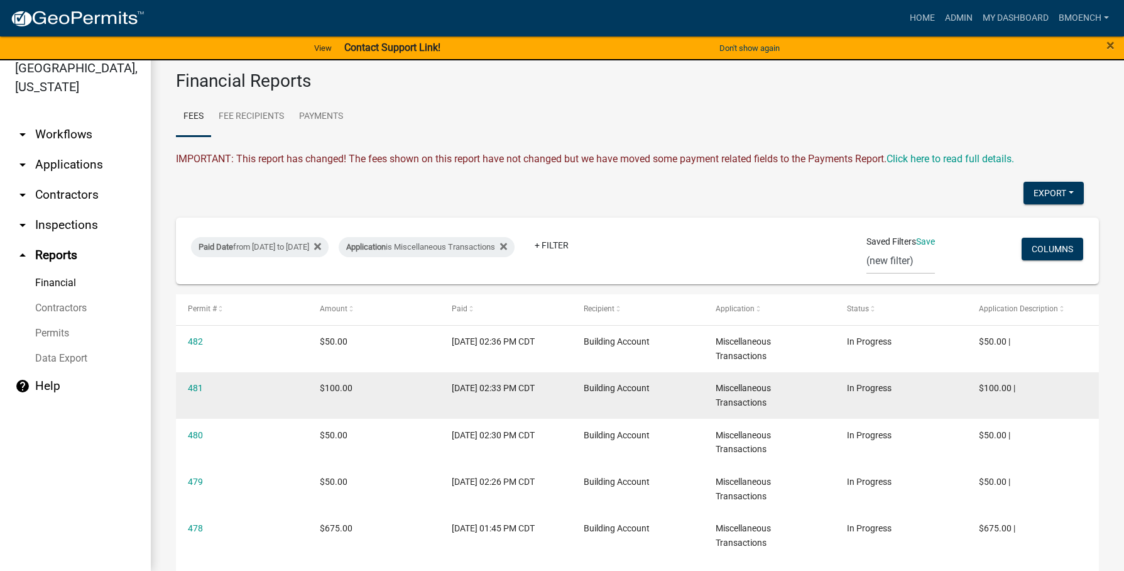
scroll to position [283, 0]
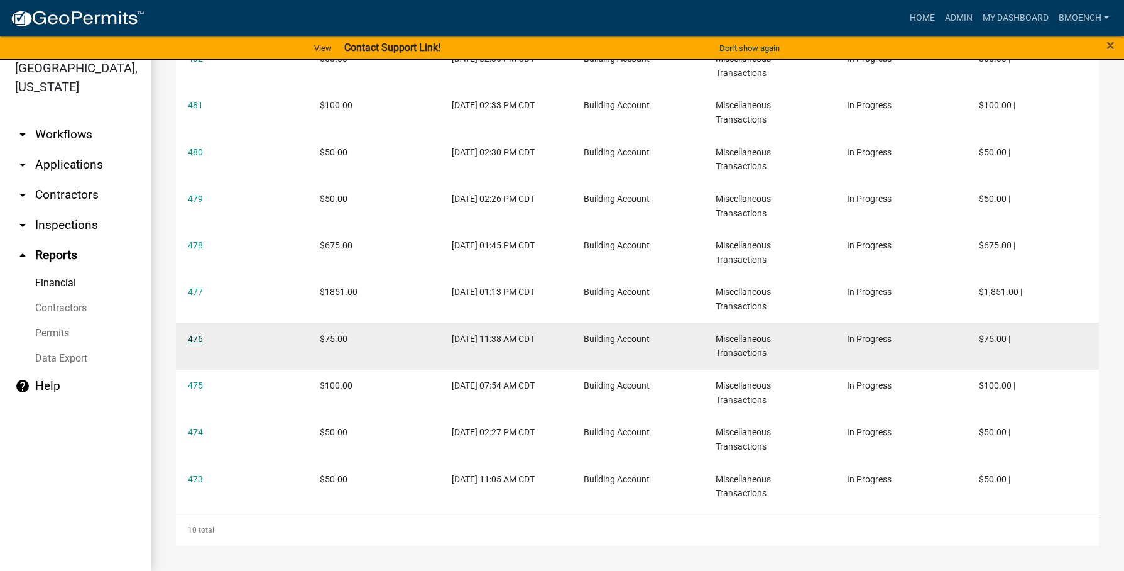
click at [199, 336] on link "476" at bounding box center [195, 339] width 15 height 10
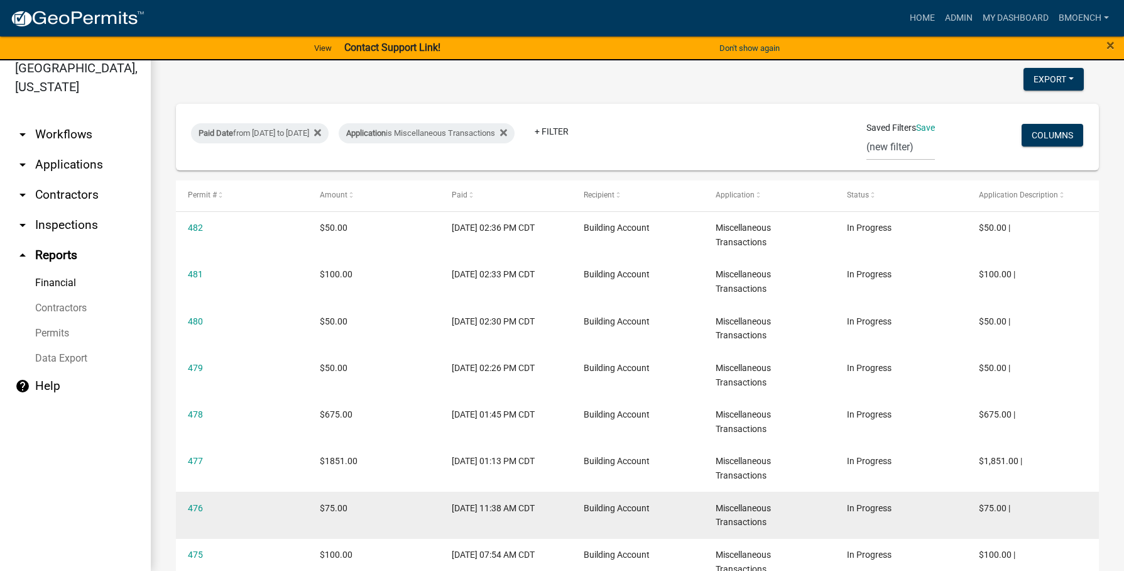
scroll to position [283, 0]
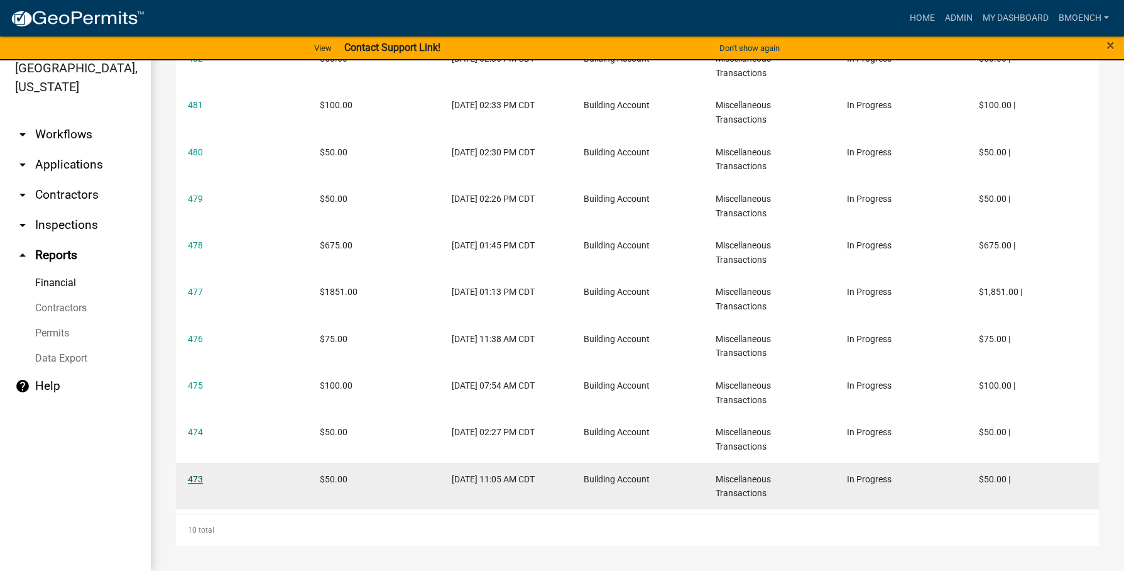
click at [199, 479] on link "473" at bounding box center [195, 479] width 15 height 10
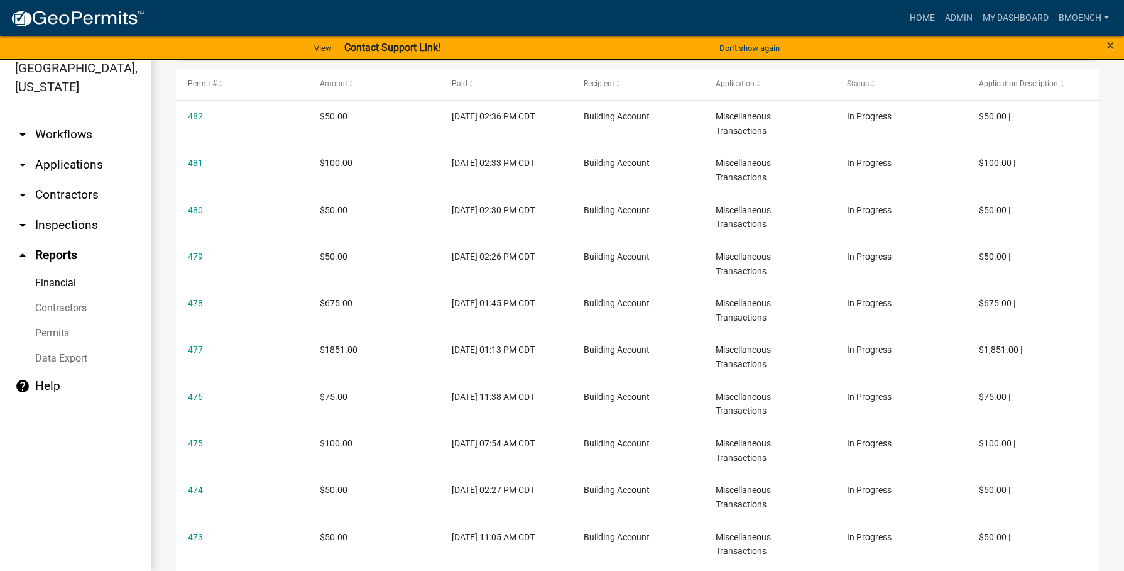
scroll to position [283, 0]
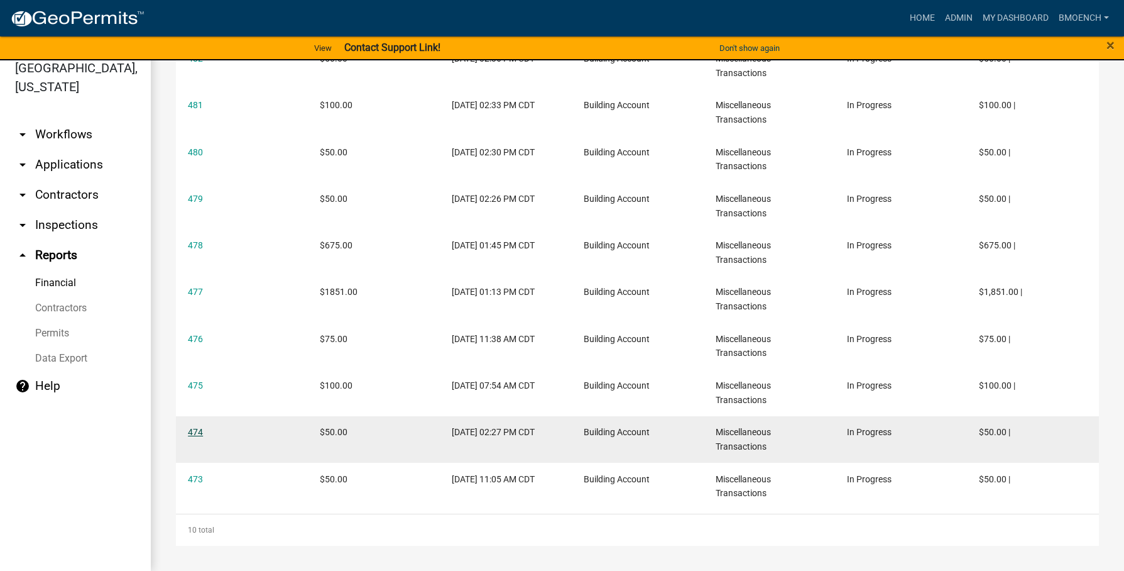
click at [199, 430] on link "474" at bounding box center [195, 432] width 15 height 10
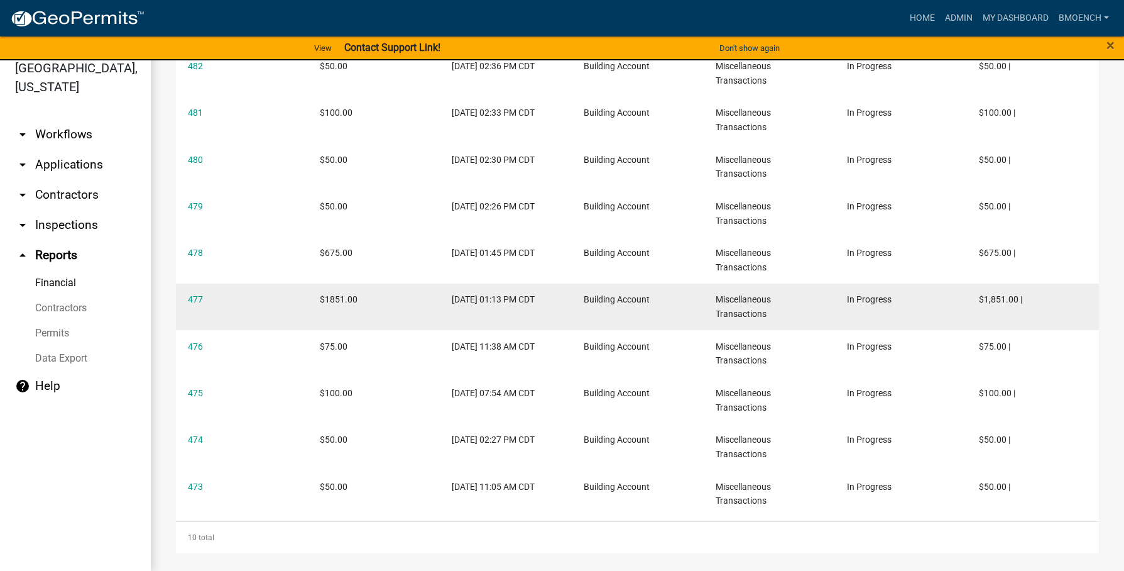
scroll to position [283, 0]
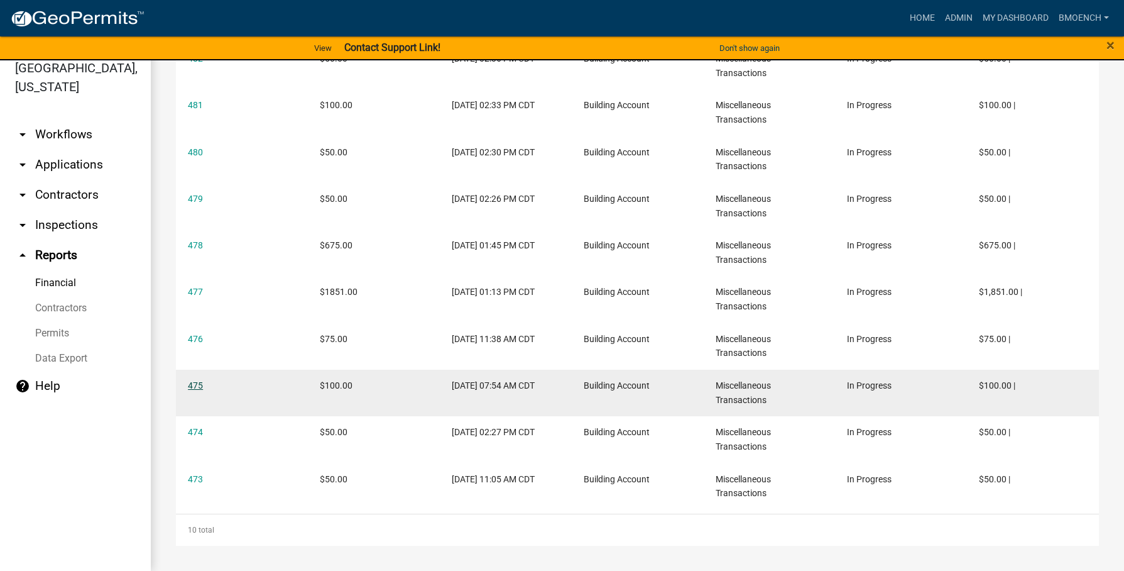
click at [196, 385] on link "475" at bounding box center [195, 385] width 15 height 10
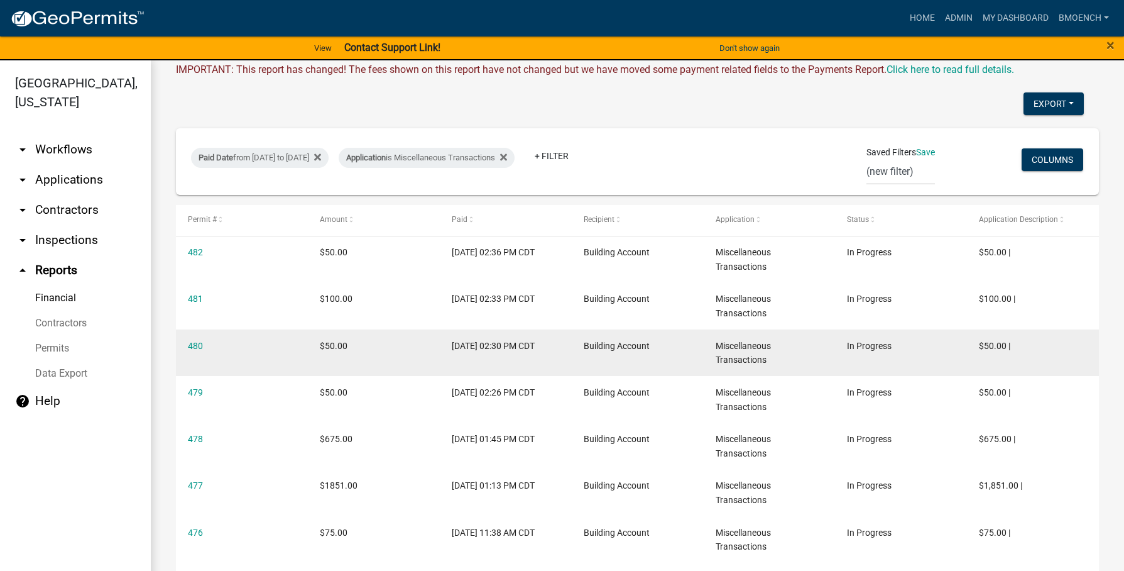
scroll to position [126, 0]
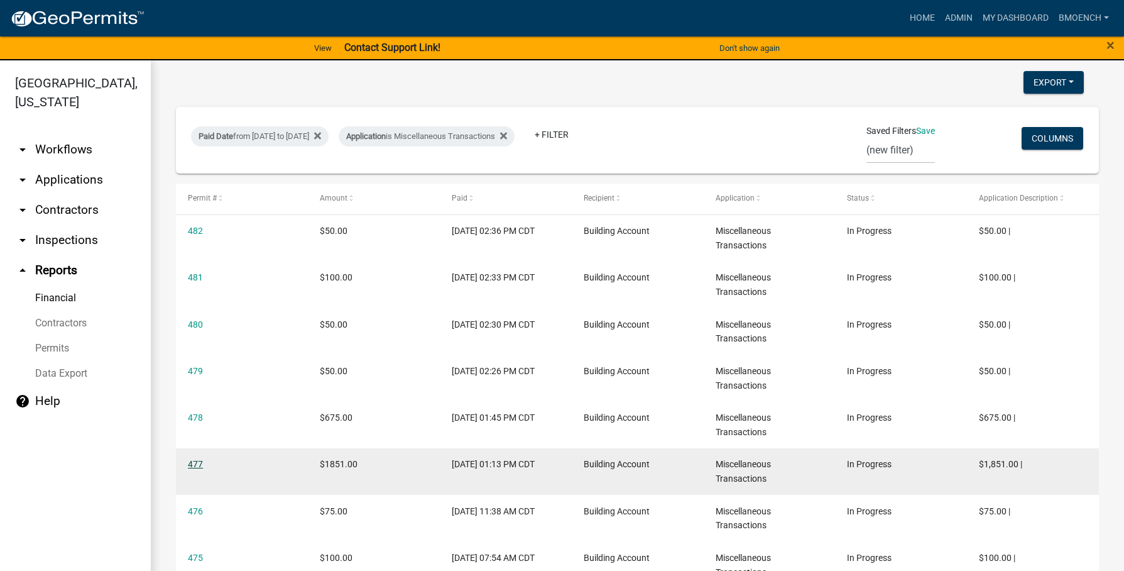
click at [196, 461] on link "477" at bounding box center [195, 464] width 15 height 10
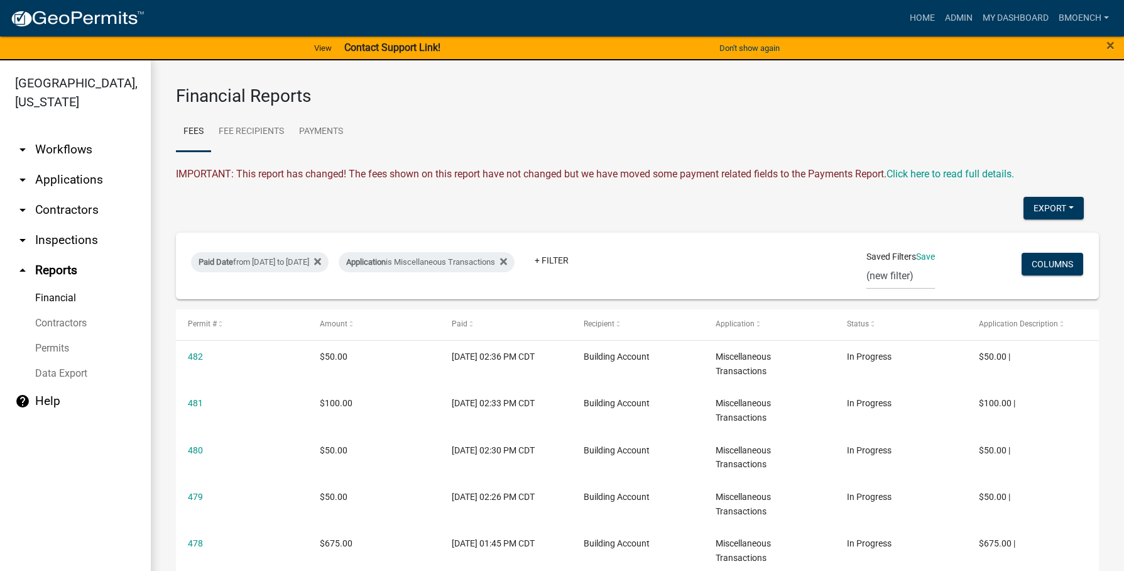
click at [233, 220] on div "Export Excel Format (.xlsx) CSV Format (.csv)" at bounding box center [630, 210] width 927 height 26
click at [515, 262] on div "Application is Miscellaneous Transactions" at bounding box center [427, 262] width 176 height 20
select select "0b267041-14f8-48e7-8c8f-edd938f378b0"
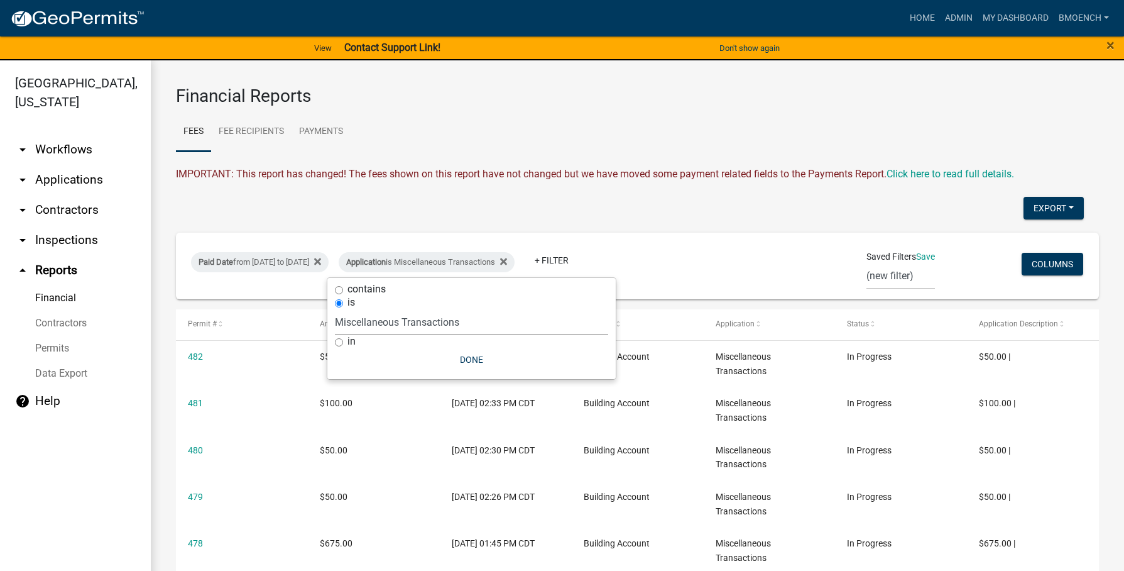
click at [417, 319] on select "Select an option Application to Work in a Regulated Drain Easement Building Con…" at bounding box center [471, 322] width 273 height 26
click at [469, 356] on button "Done" at bounding box center [471, 359] width 273 height 23
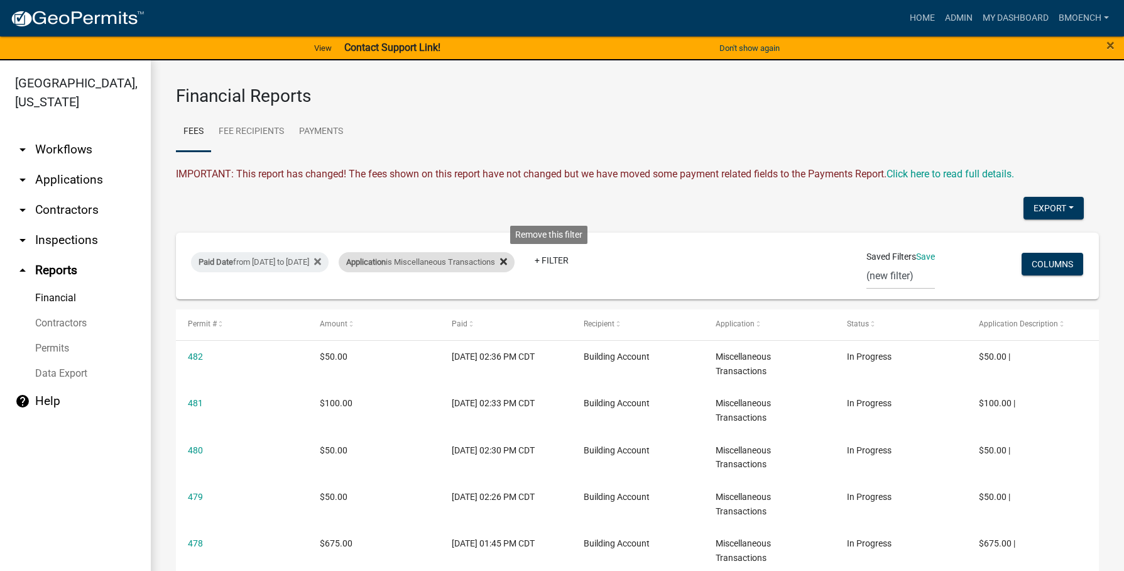
click at [507, 264] on fa-icon at bounding box center [501, 262] width 12 height 20
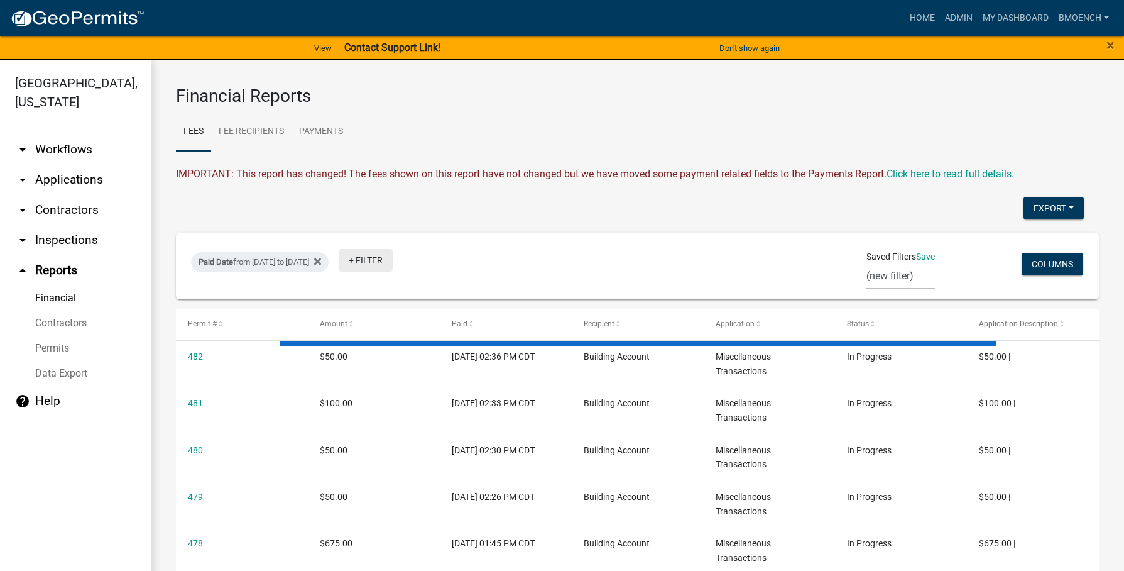
click at [393, 263] on link "+ Filter" at bounding box center [366, 260] width 54 height 23
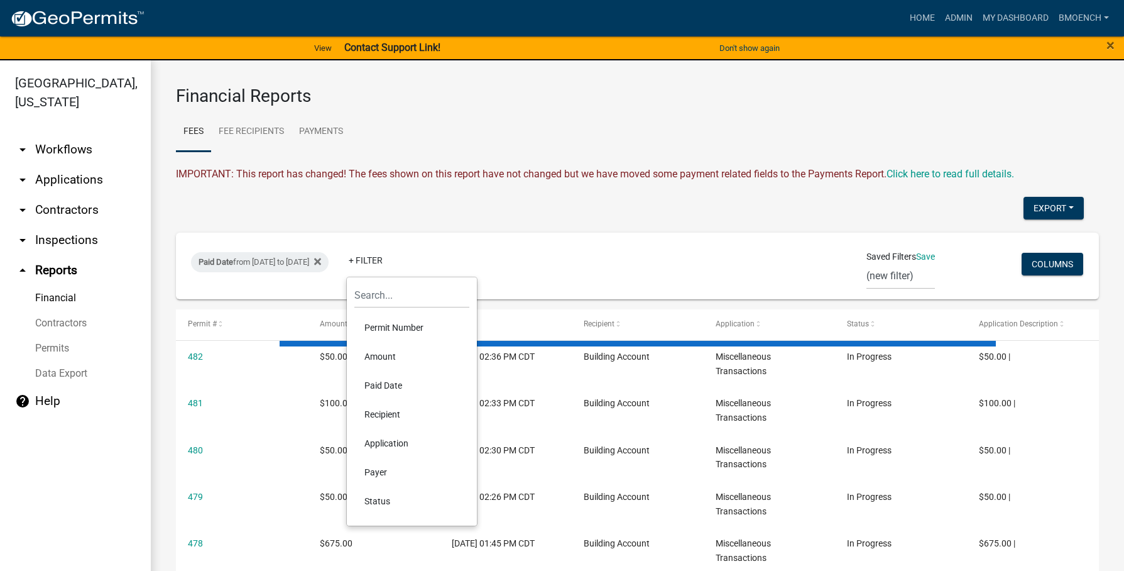
click at [381, 409] on li "Recipient" at bounding box center [411, 414] width 115 height 29
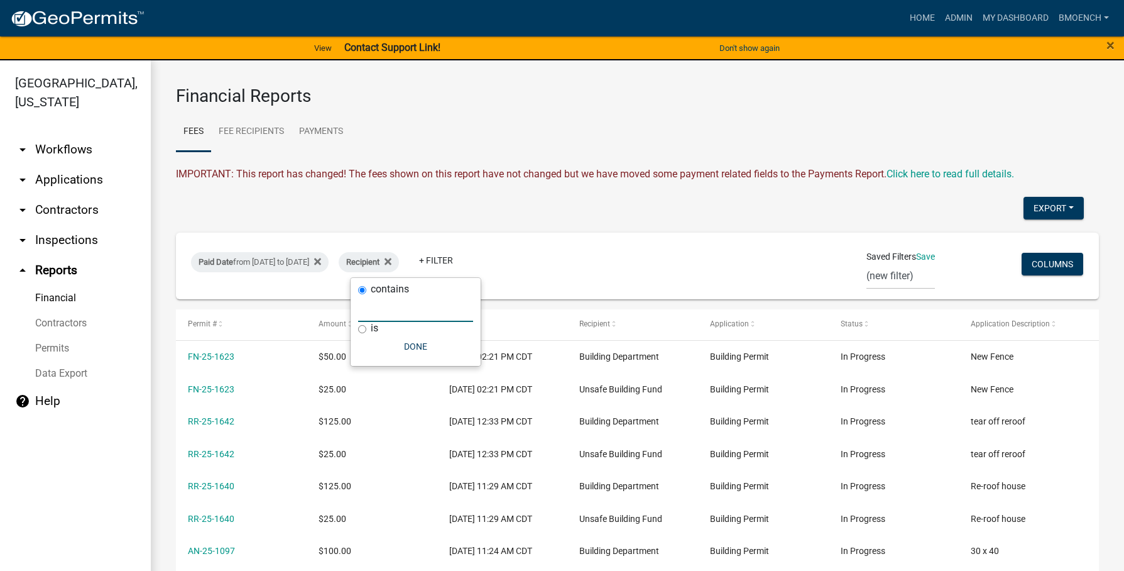
click at [381, 302] on input "text" at bounding box center [415, 309] width 115 height 26
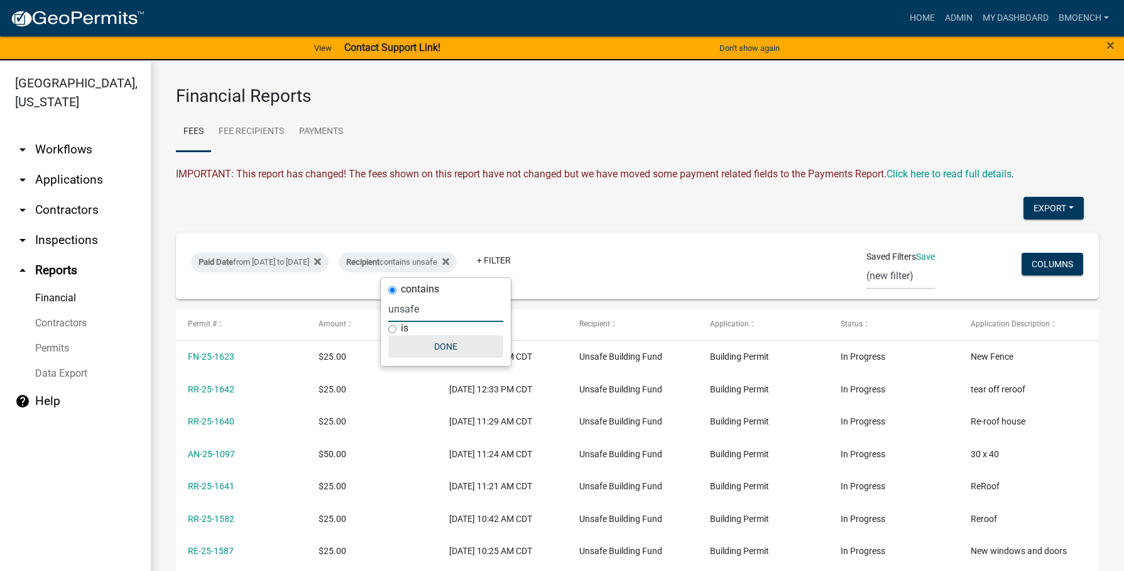
type input "unsafe"
click at [444, 347] on button "Done" at bounding box center [445, 346] width 115 height 23
click at [1039, 206] on button "Export" at bounding box center [1054, 208] width 60 height 23
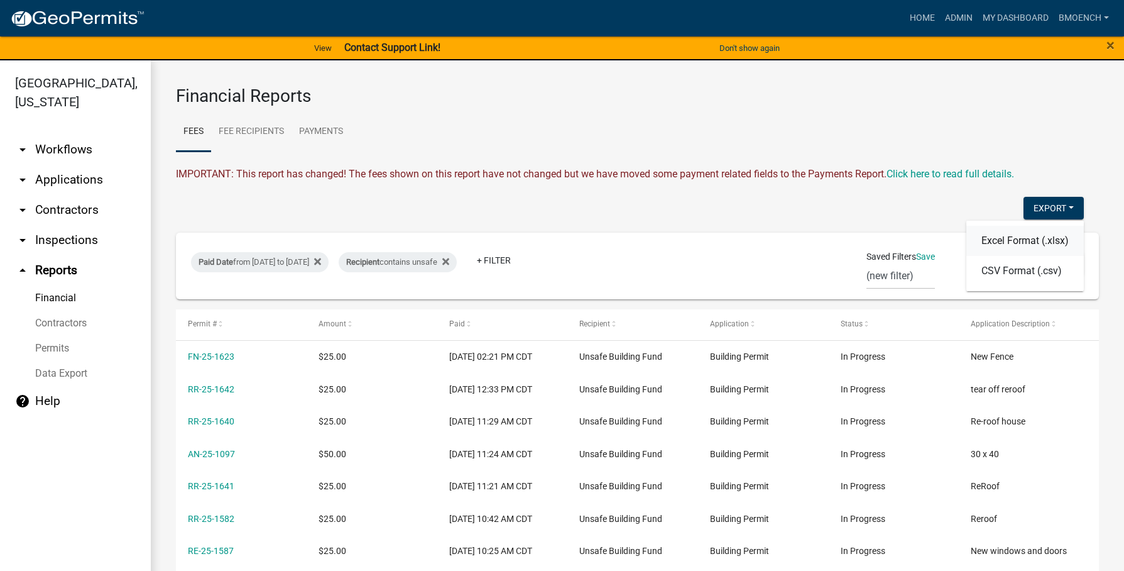
click at [991, 248] on button "Excel Format (.xlsx)" at bounding box center [1024, 241] width 117 height 30
click at [457, 264] on div "Recipient contains unsafe" at bounding box center [398, 262] width 118 height 20
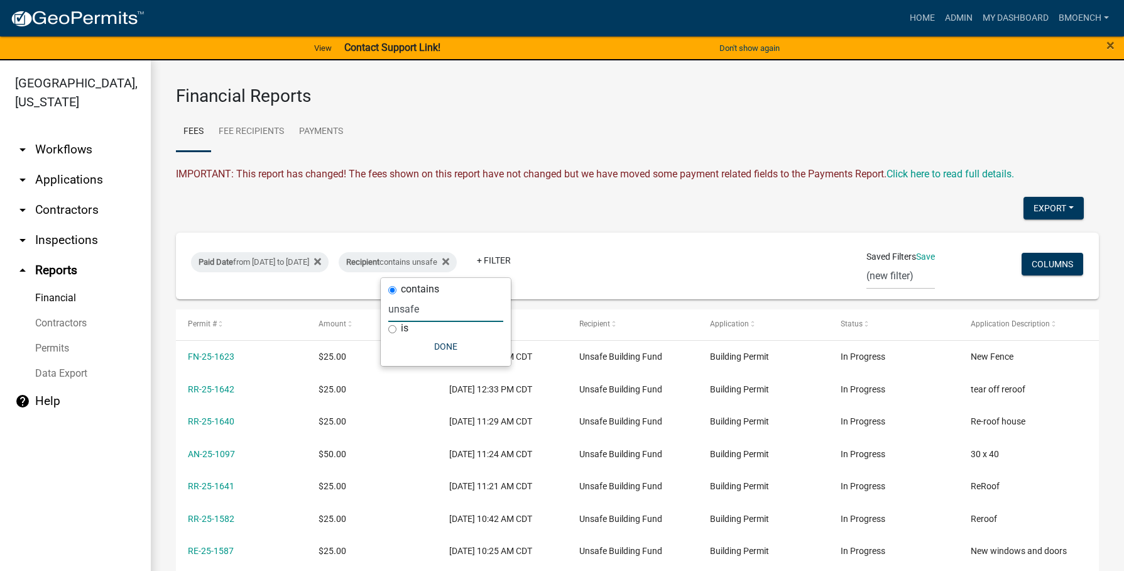
drag, startPoint x: 425, startPoint y: 312, endPoint x: 322, endPoint y: 309, distance: 103.7
click at [324, 309] on body "Internet Explorer does NOT work with GeoPermits. Get a new browser for more sec…" at bounding box center [562, 285] width 1124 height 571
drag, startPoint x: 420, startPoint y: 311, endPoint x: 357, endPoint y: 311, distance: 62.8
click at [357, 311] on body "Internet Explorer does NOT work with GeoPermits. Get a new browser for more sec…" at bounding box center [562, 285] width 1124 height 571
drag, startPoint x: 413, startPoint y: 303, endPoint x: 361, endPoint y: 305, distance: 52.2
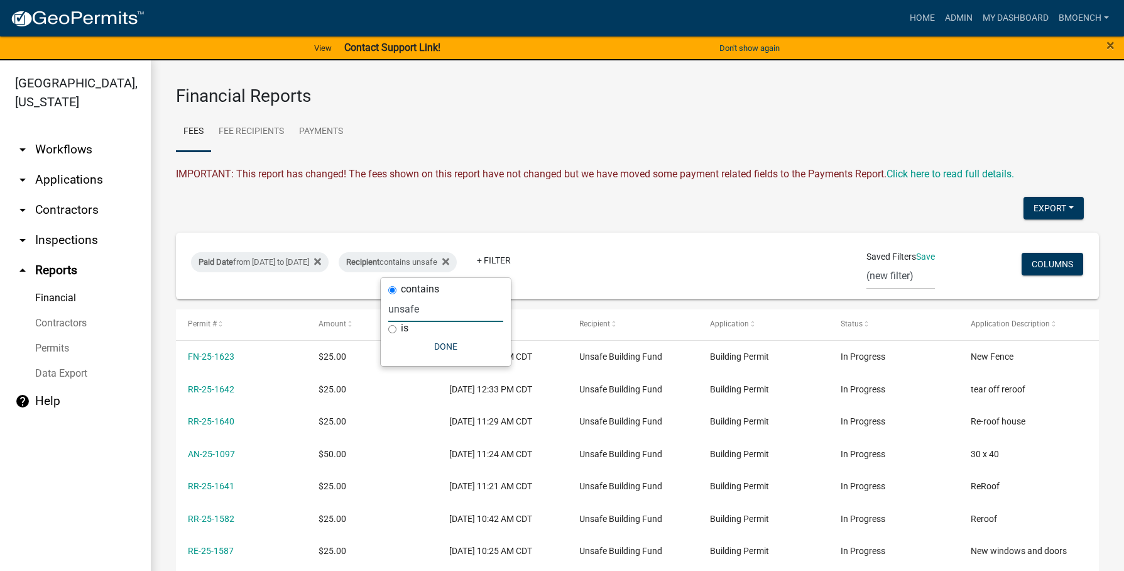
click at [361, 305] on body "Internet Explorer does NOT work with GeoPermits. Get a new browser for more sec…" at bounding box center [562, 285] width 1124 height 571
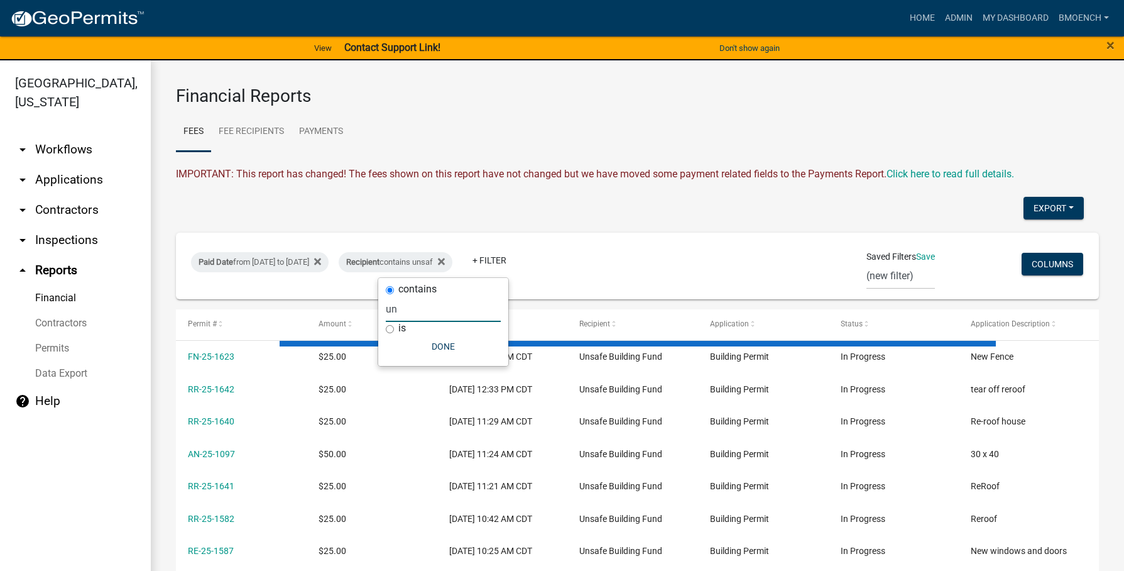
type input "u"
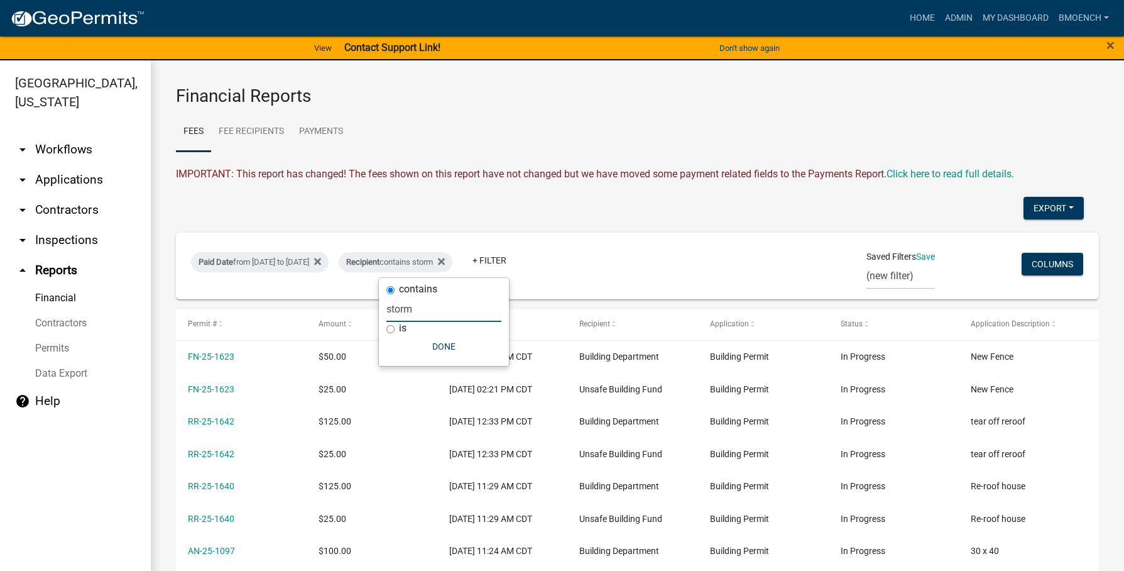
drag, startPoint x: 412, startPoint y: 309, endPoint x: 381, endPoint y: 309, distance: 30.8
click at [381, 309] on div "contains storm is Done" at bounding box center [444, 322] width 130 height 88
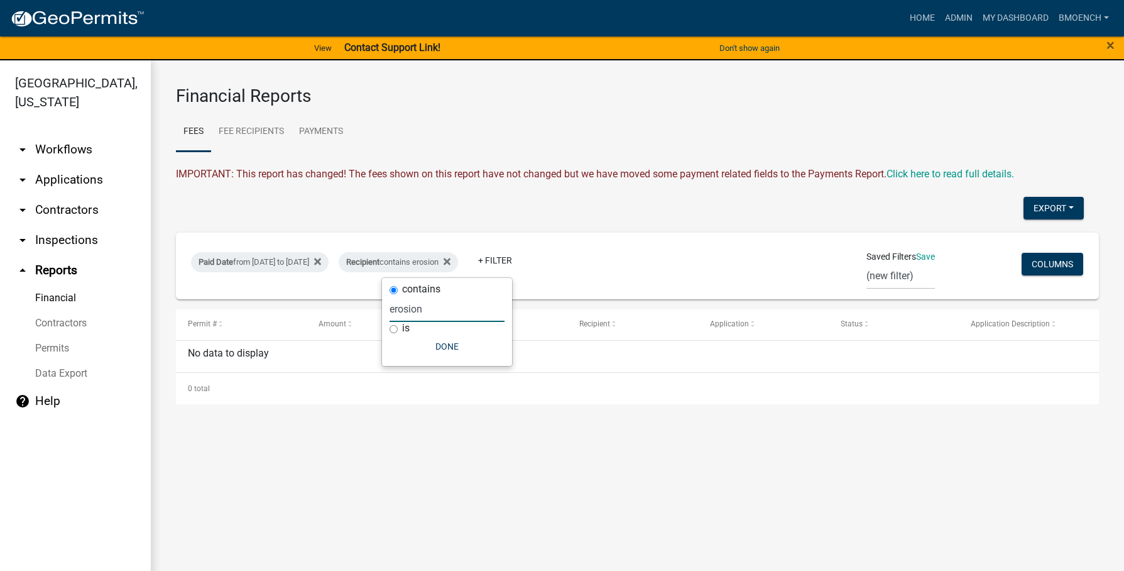
drag, startPoint x: 426, startPoint y: 305, endPoint x: 366, endPoint y: 305, distance: 60.3
click at [366, 305] on body "Internet Explorer does NOT work with GeoPermits. Get a new browser for more sec…" at bounding box center [562, 285] width 1124 height 571
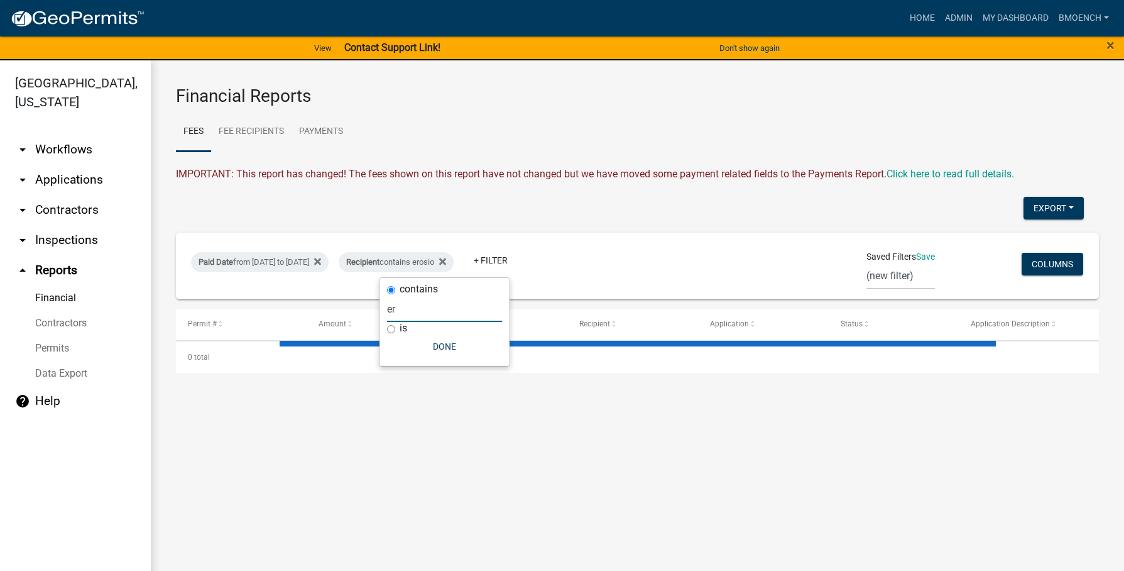
type input "e"
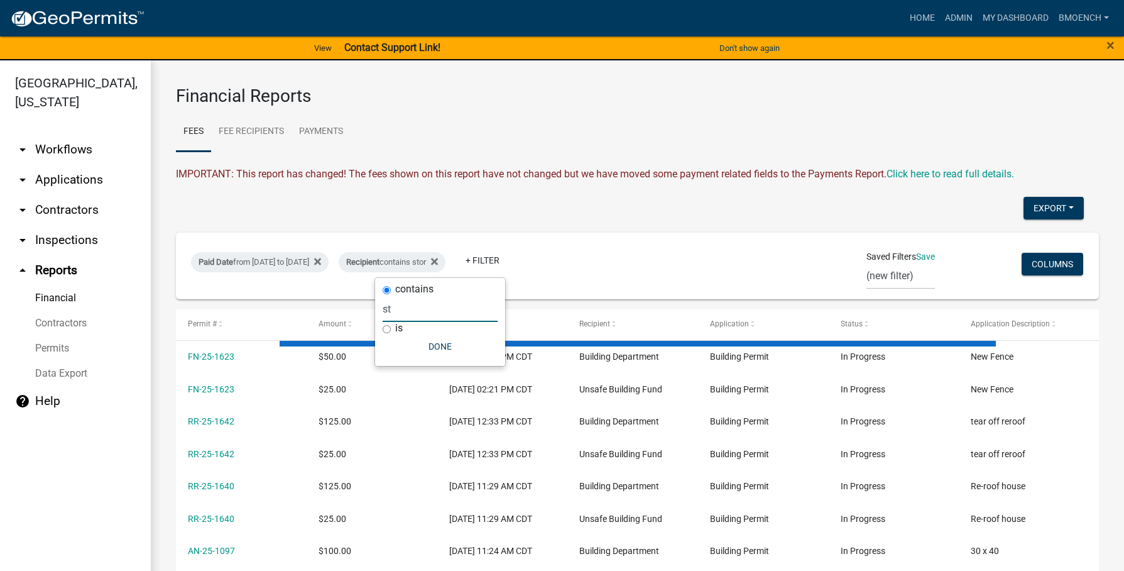
type input "s"
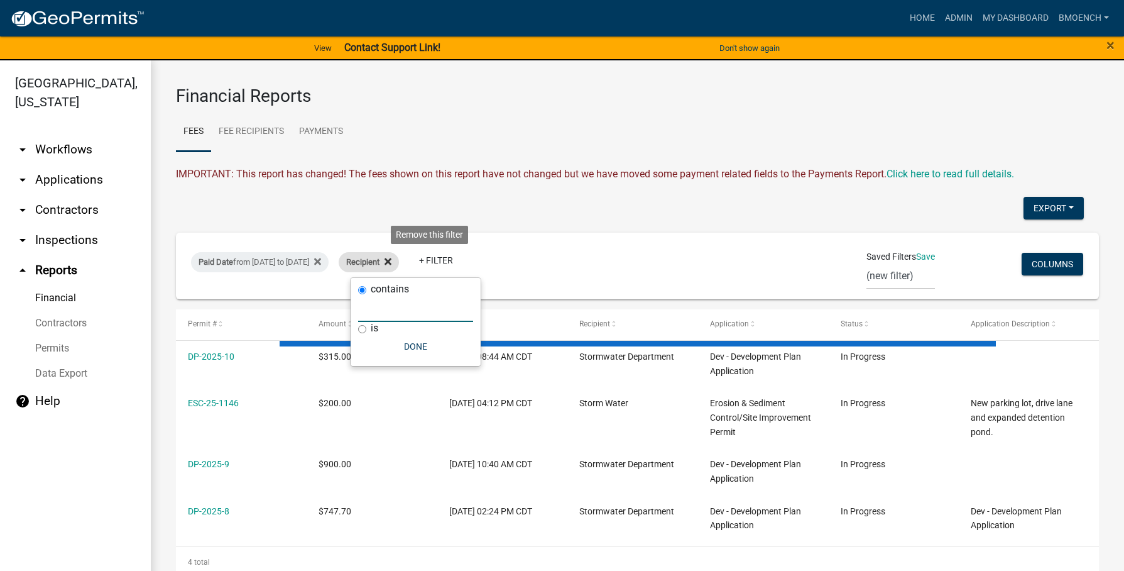
click at [391, 262] on icon at bounding box center [388, 261] width 7 height 7
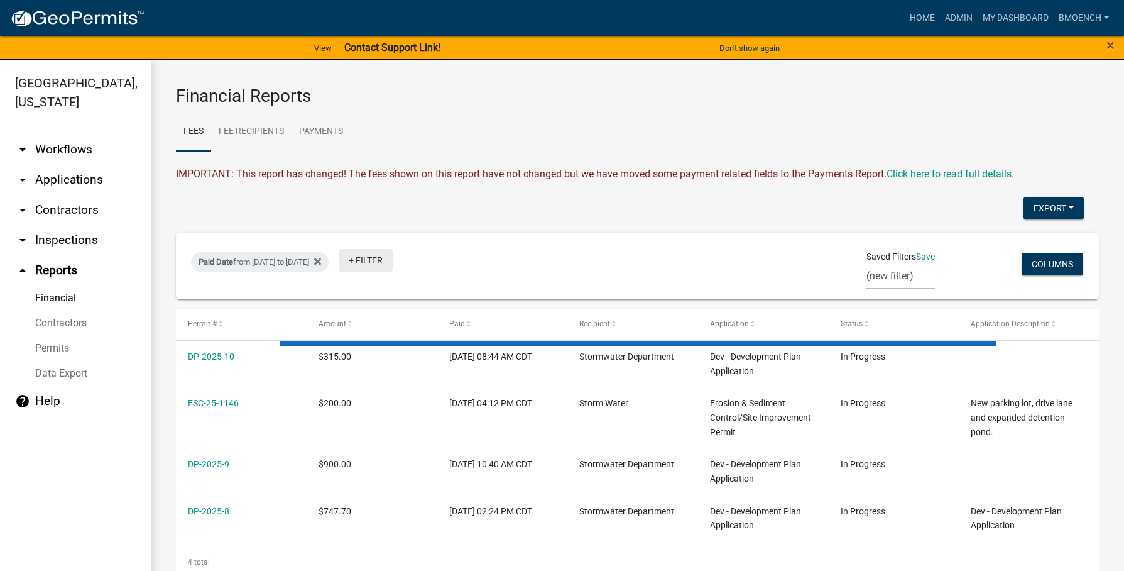
click at [393, 264] on link "+ Filter" at bounding box center [366, 260] width 54 height 23
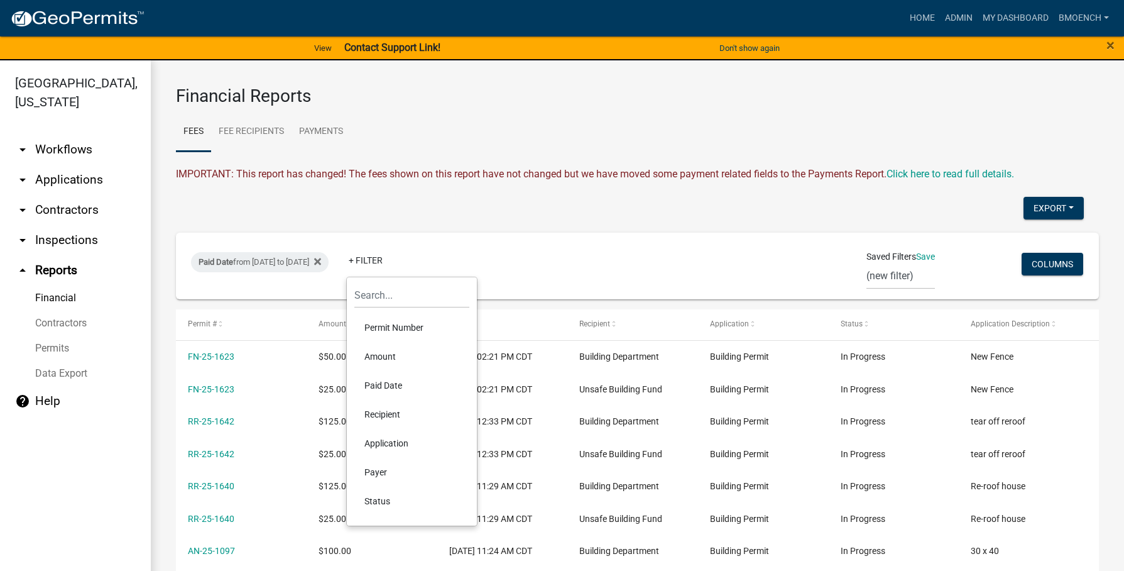
click at [387, 444] on li "Application" at bounding box center [411, 443] width 115 height 29
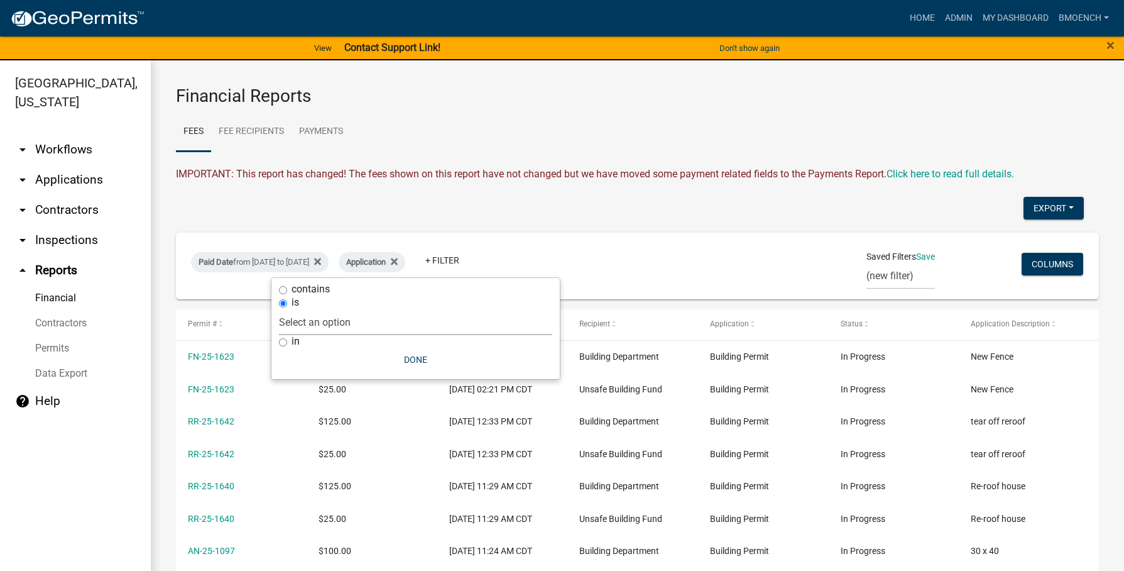
drag, startPoint x: 325, startPoint y: 325, endPoint x: 343, endPoint y: 332, distance: 18.9
click at [325, 325] on select "Select an option Application to Work in a Regulated Drain Easement Building Con…" at bounding box center [415, 322] width 273 height 26
select select "b92c78e2-1a1c-4318-868d-05922aa36632"
click at [380, 309] on select "Select an option Application to Work in a Regulated Drain Easement Building Con…" at bounding box center [415, 322] width 273 height 26
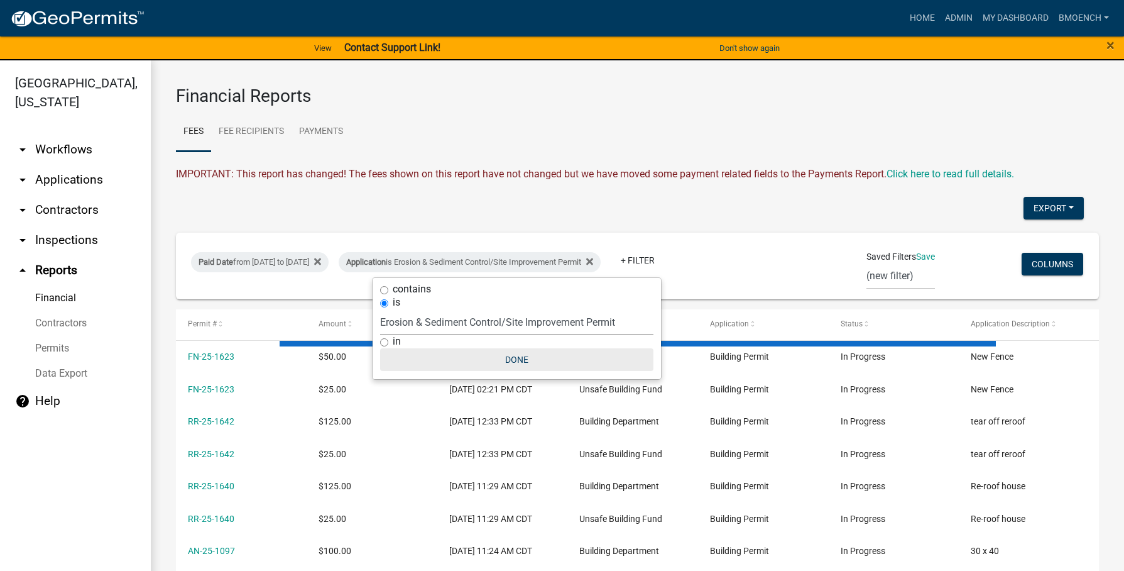
click at [517, 362] on button "Done" at bounding box center [516, 359] width 273 height 23
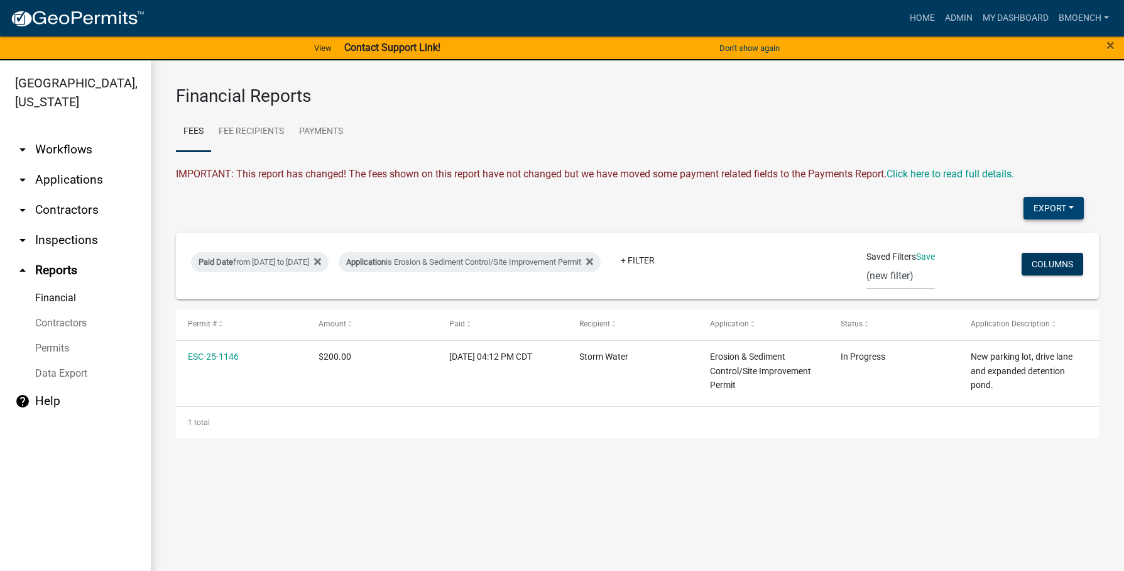
click at [1039, 210] on button "Export" at bounding box center [1054, 208] width 60 height 23
click at [995, 244] on button "Excel Format (.xlsx)" at bounding box center [1024, 241] width 117 height 30
